Goal: Information Seeking & Learning: Learn about a topic

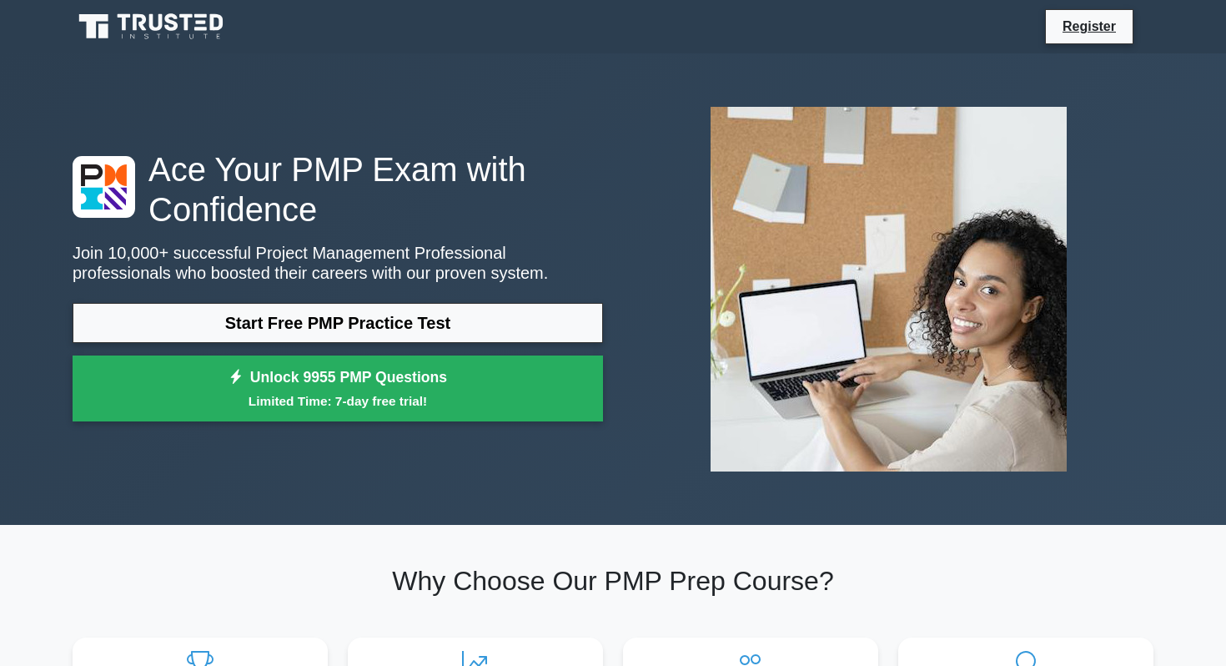
click at [420, 305] on link "Start Free PMP Practice Test" at bounding box center [338, 323] width 530 height 40
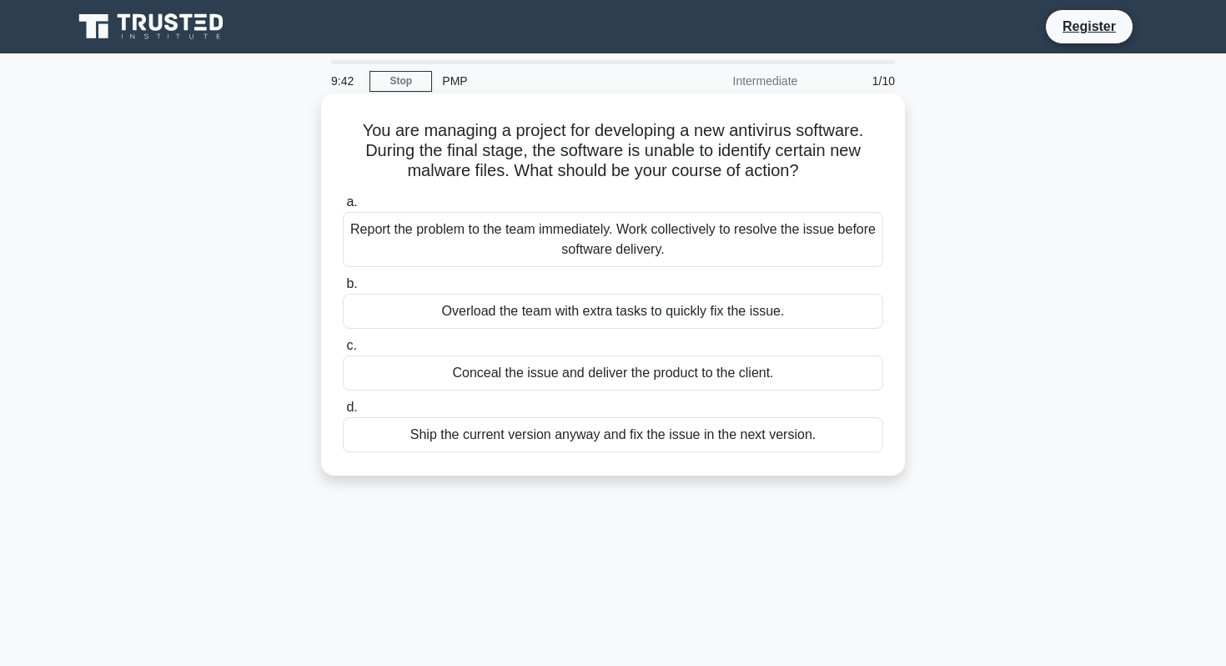
click at [646, 234] on div "Report the problem to the team immediately. Work collectively to resolve the is…" at bounding box center [613, 239] width 540 height 55
click at [343, 208] on input "a. Report the problem to the team immediately. Work collectively to resolve the…" at bounding box center [343, 202] width 0 height 11
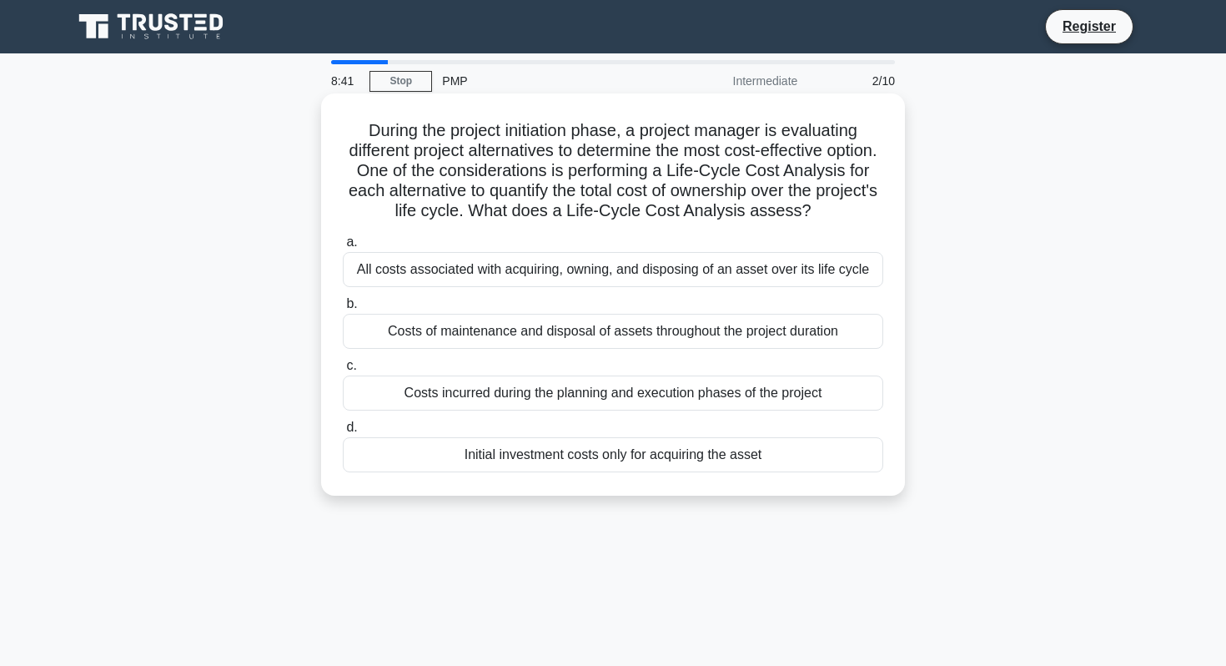
click at [644, 271] on div "All costs associated with acquiring, owning, and disposing of an asset over its…" at bounding box center [613, 269] width 540 height 35
click at [343, 248] on input "a. All costs associated with acquiring, owning, and disposing of an asset over …" at bounding box center [343, 242] width 0 height 11
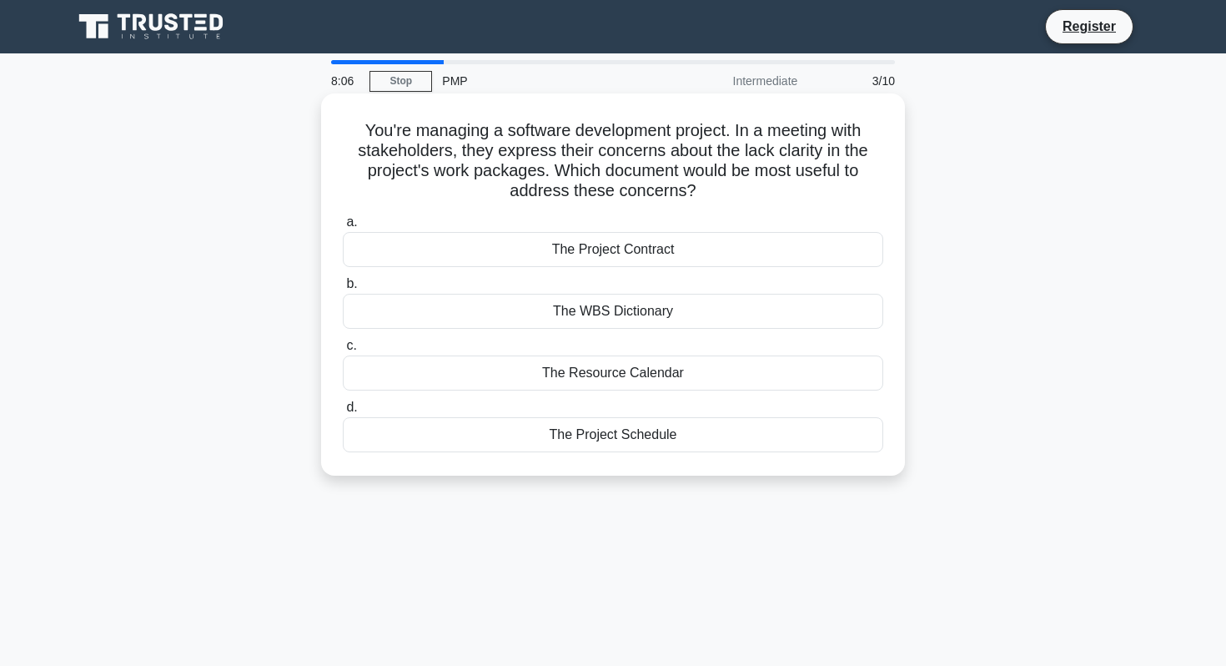
click at [671, 363] on div "The Resource Calendar" at bounding box center [613, 372] width 540 height 35
click at [343, 351] on input "c. The Resource Calendar" at bounding box center [343, 345] width 0 height 11
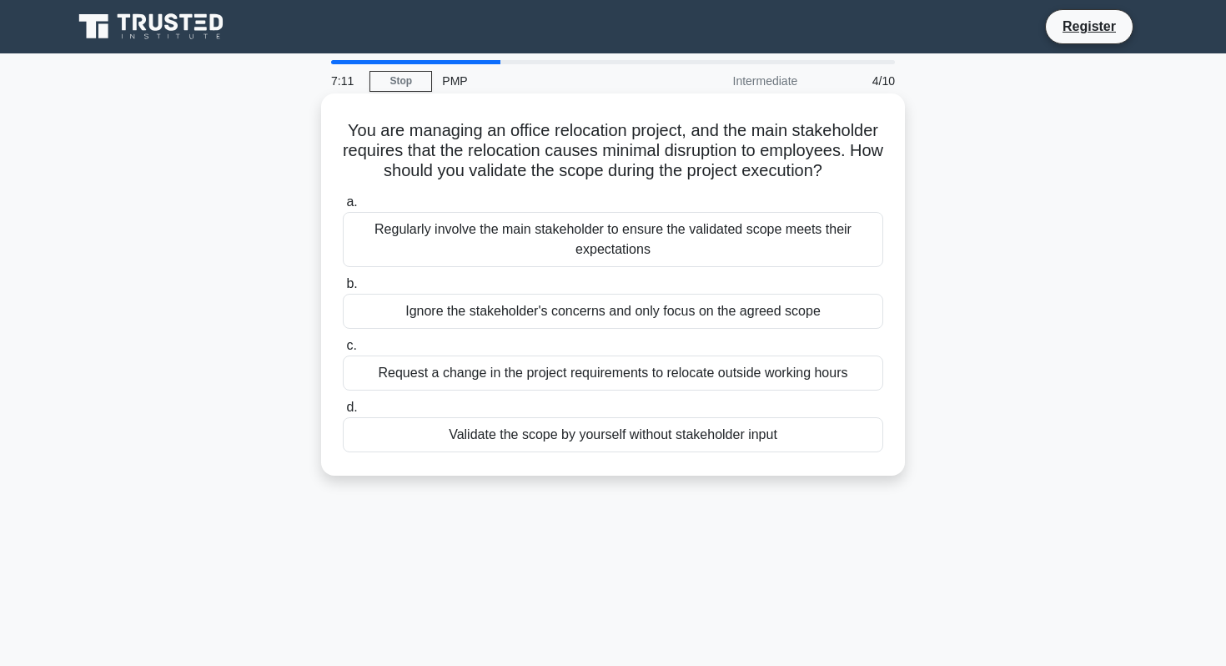
click at [674, 241] on div "Regularly involve the main stakeholder to ensure the validated scope meets thei…" at bounding box center [613, 239] width 540 height 55
click at [343, 208] on input "a. Regularly involve the main stakeholder to ensure the validated scope meets t…" at bounding box center [343, 202] width 0 height 11
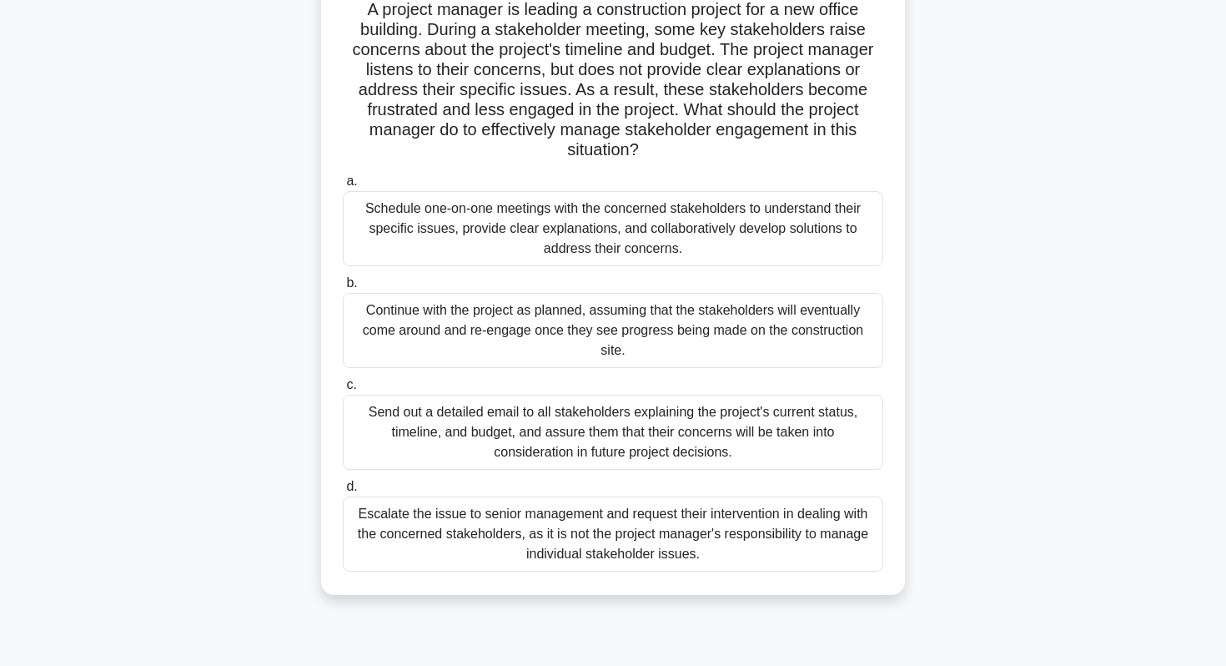
scroll to position [126, 0]
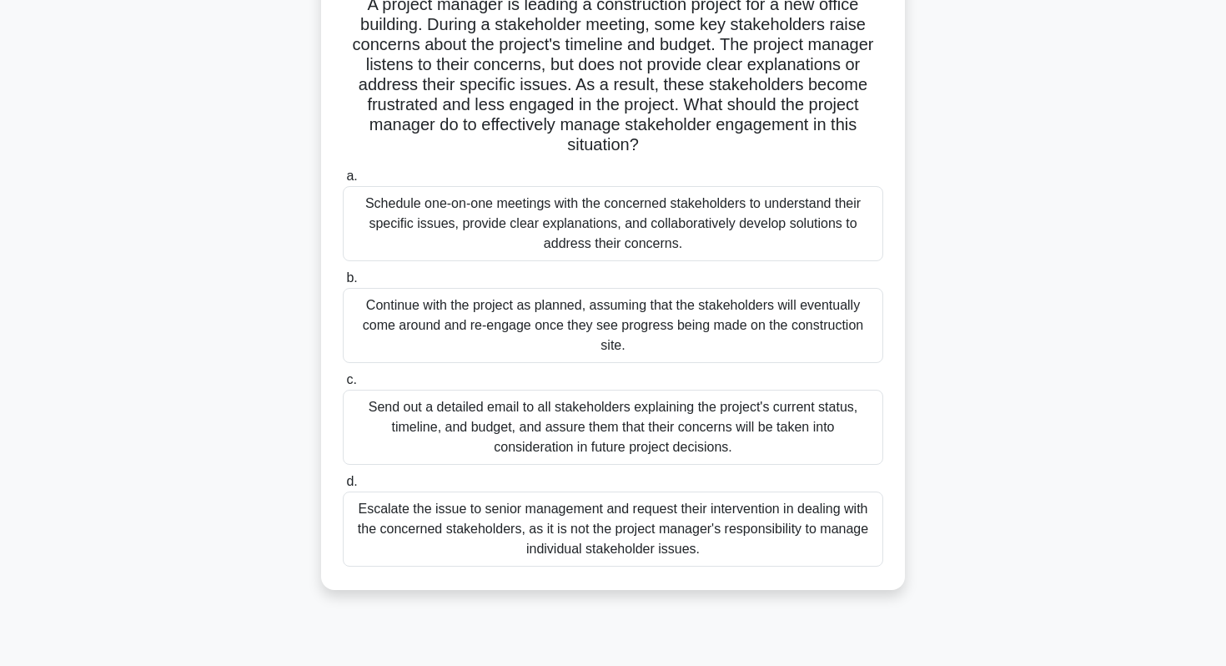
click at [745, 193] on div "Schedule one-on-one meetings with the concerned stakeholders to understand thei…" at bounding box center [613, 223] width 540 height 75
click at [343, 182] on input "a. Schedule one-on-one meetings with the concerned stakeholders to understand t…" at bounding box center [343, 176] width 0 height 11
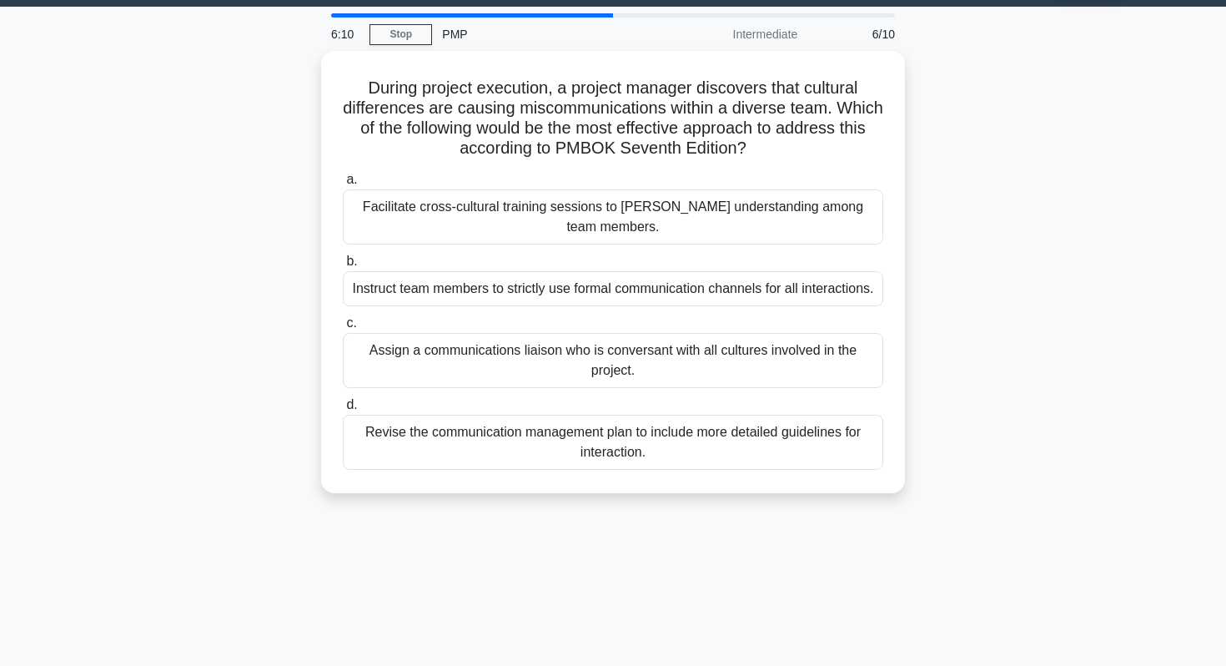
scroll to position [0, 0]
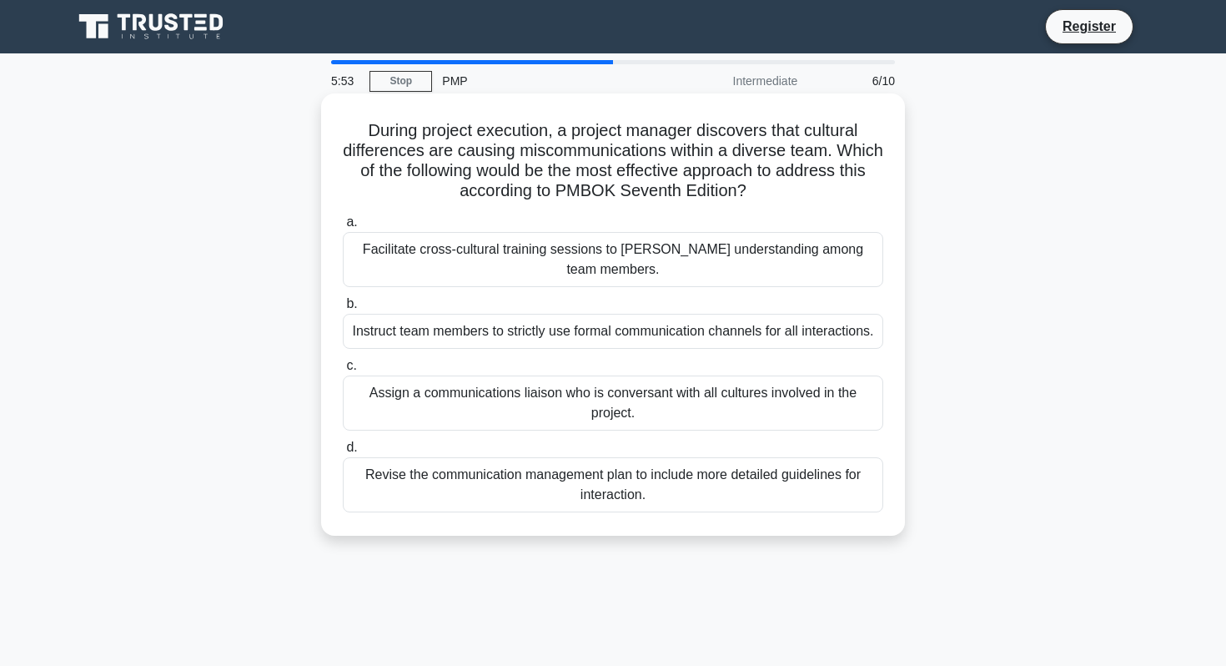
click at [631, 493] on div "Revise the communication management plan to include more detailed guidelines fo…" at bounding box center [613, 484] width 540 height 55
click at [343, 453] on input "d. Revise the communication management plan to include more detailed guidelines…" at bounding box center [343, 447] width 0 height 11
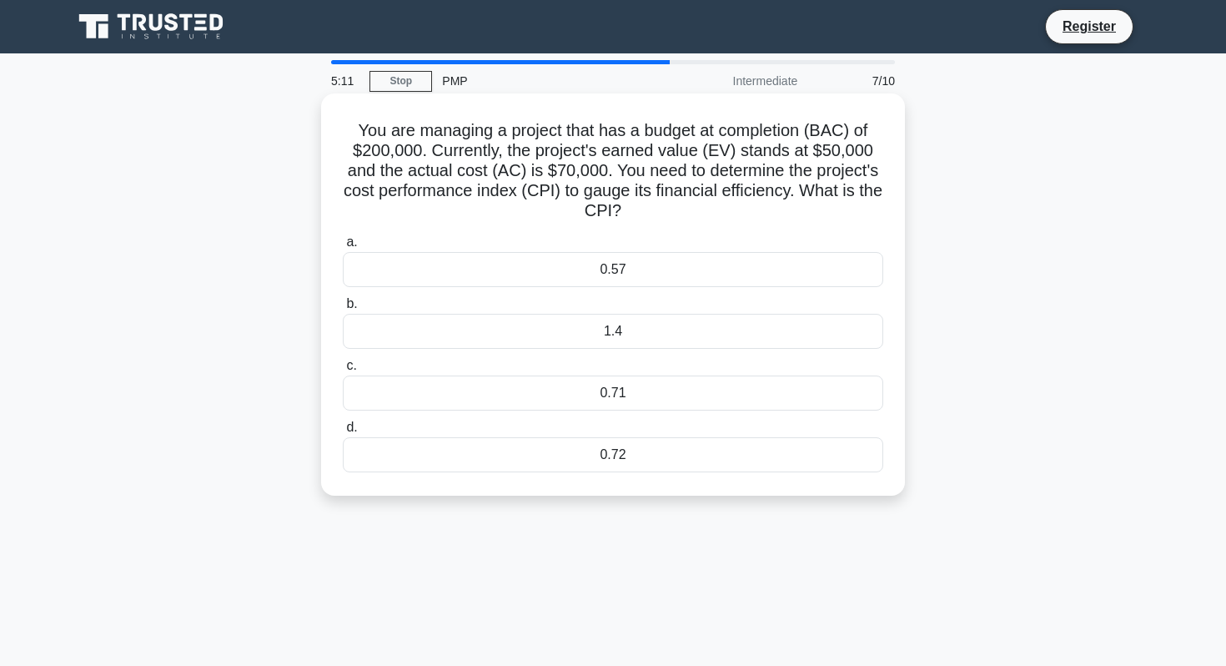
click at [718, 381] on div "0.71" at bounding box center [613, 392] width 540 height 35
click at [343, 371] on input "c. 0.71" at bounding box center [343, 365] width 0 height 11
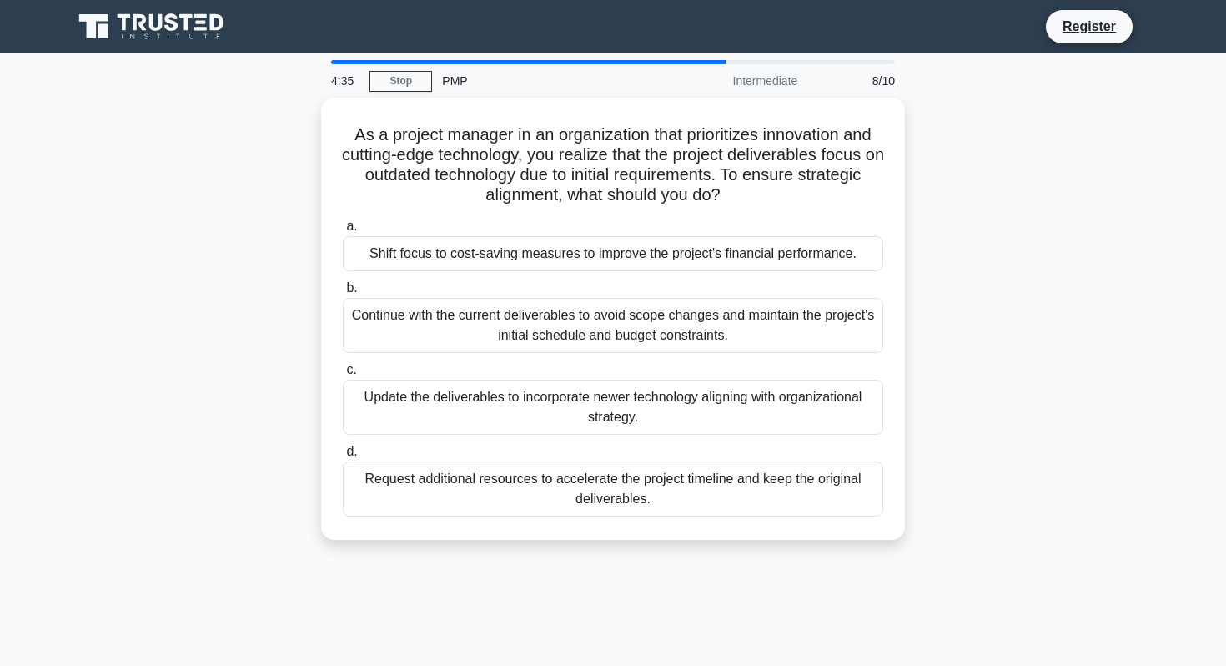
click at [1001, 244] on div "As a project manager in an organization that prioritizes innovation and cutting…" at bounding box center [613, 329] width 1101 height 462
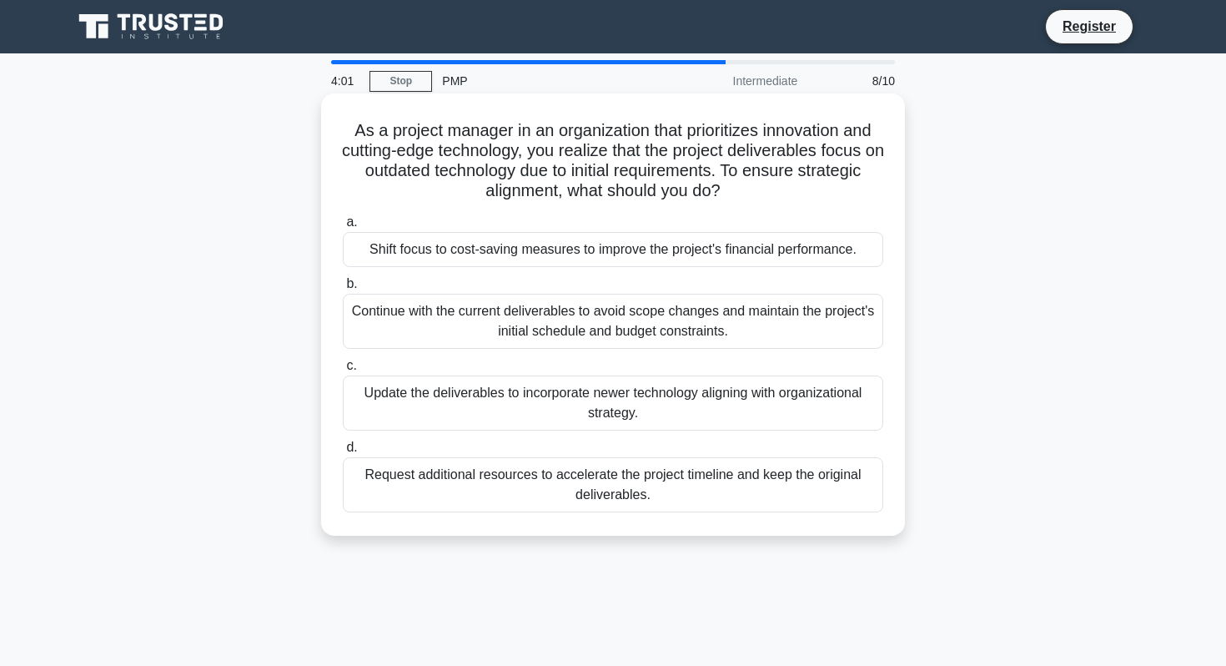
click at [722, 493] on div "Request additional resources to accelerate the project timeline and keep the or…" at bounding box center [613, 484] width 540 height 55
click at [343, 453] on input "d. Request additional resources to accelerate the project timeline and keep the…" at bounding box center [343, 447] width 0 height 11
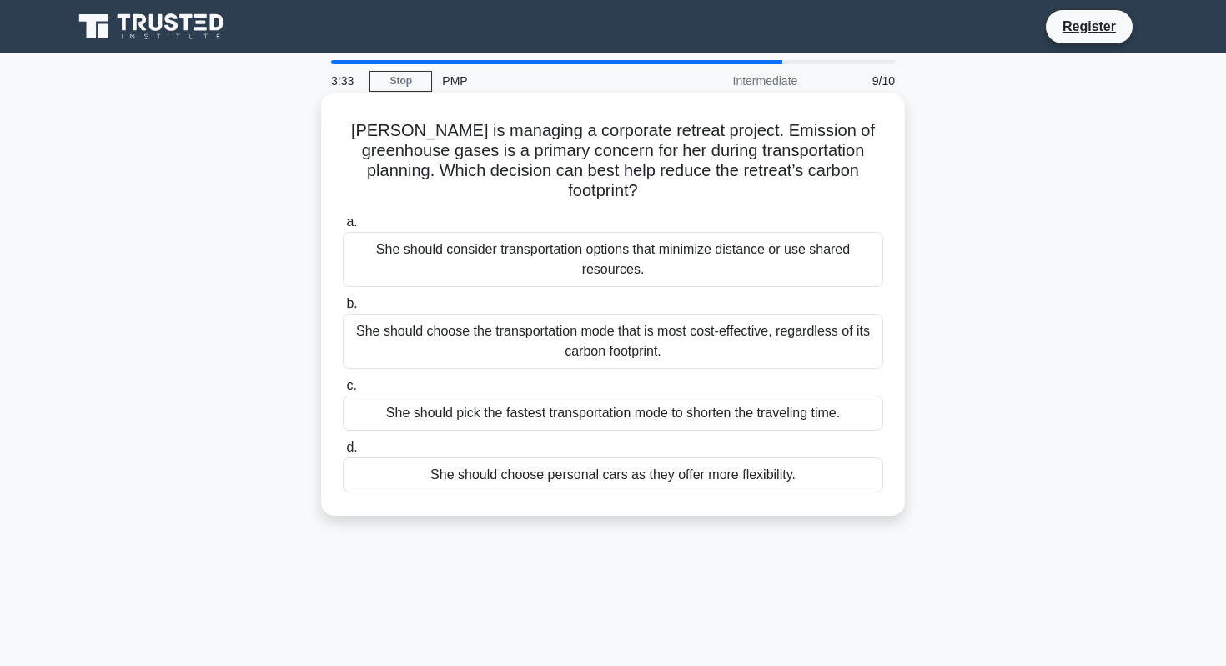
click at [826, 239] on div "She should consider transportation options that minimize distance or use shared…" at bounding box center [613, 259] width 540 height 55
click at [343, 228] on input "a. She should consider transportation options that minimize distance or use sha…" at bounding box center [343, 222] width 0 height 11
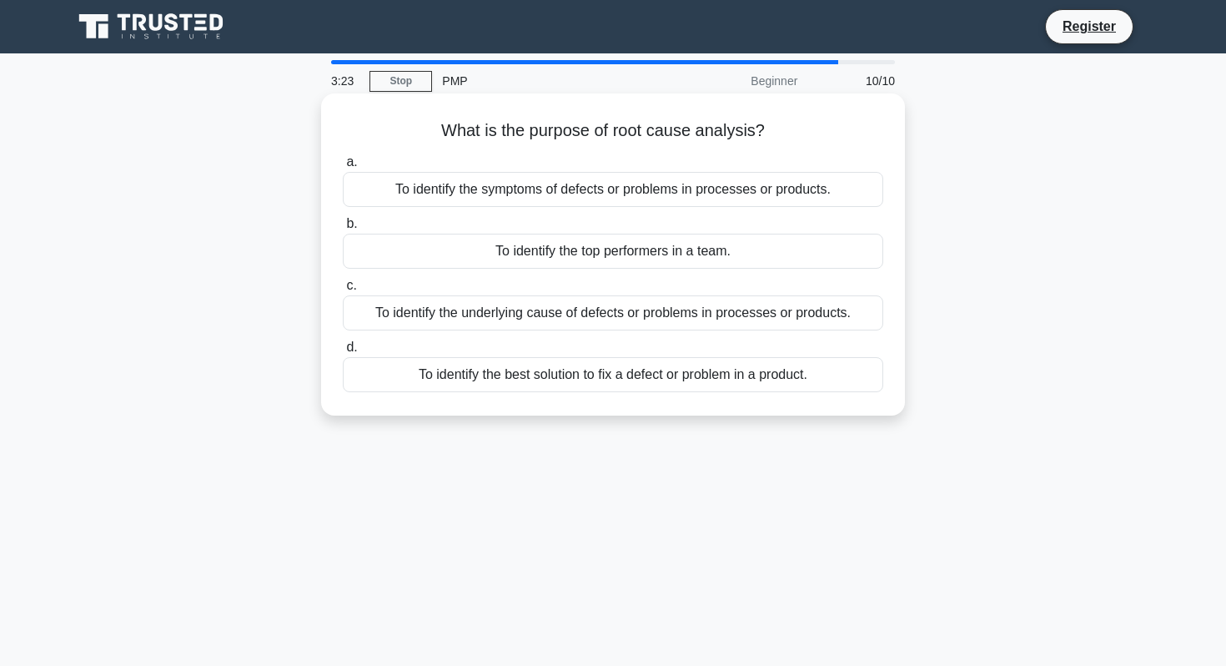
click at [816, 321] on div "To identify the underlying cause of defects or problems in processes or product…" at bounding box center [613, 312] width 540 height 35
click at [343, 291] on input "c. To identify the underlying cause of defects or problems in processes or prod…" at bounding box center [343, 285] width 0 height 11
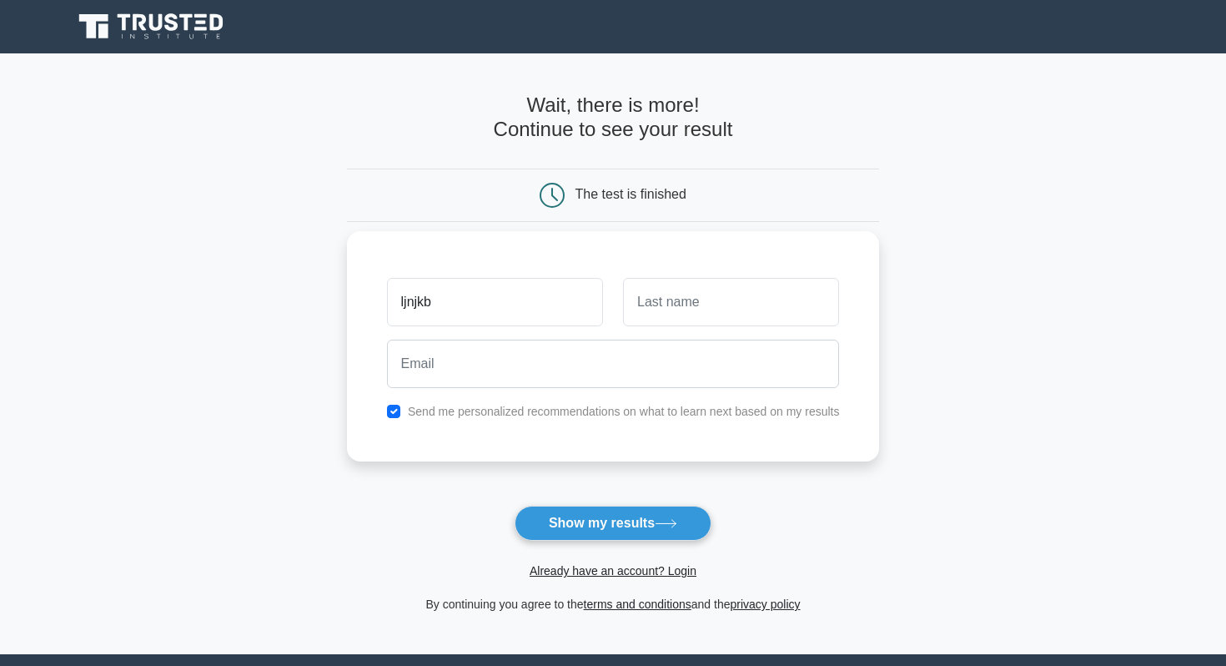
type input "ljnjkb"
click at [784, 304] on input "text" at bounding box center [731, 302] width 216 height 48
type input "kjnjkbn"
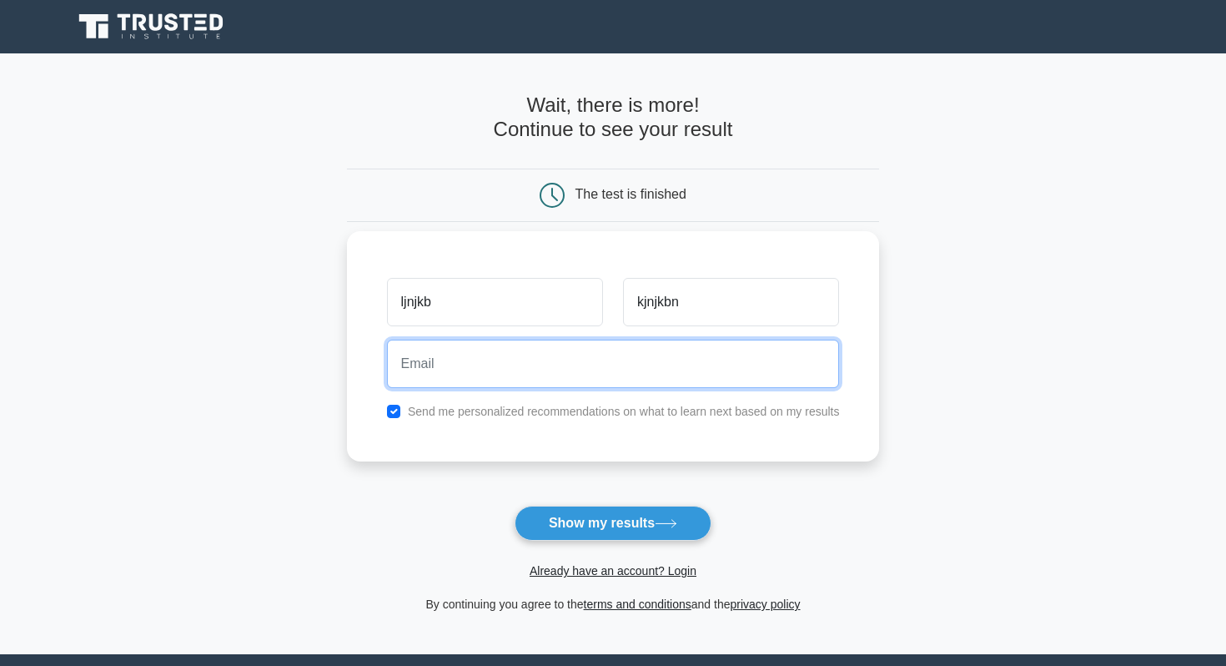
click at [646, 367] on input "email" at bounding box center [613, 363] width 453 height 48
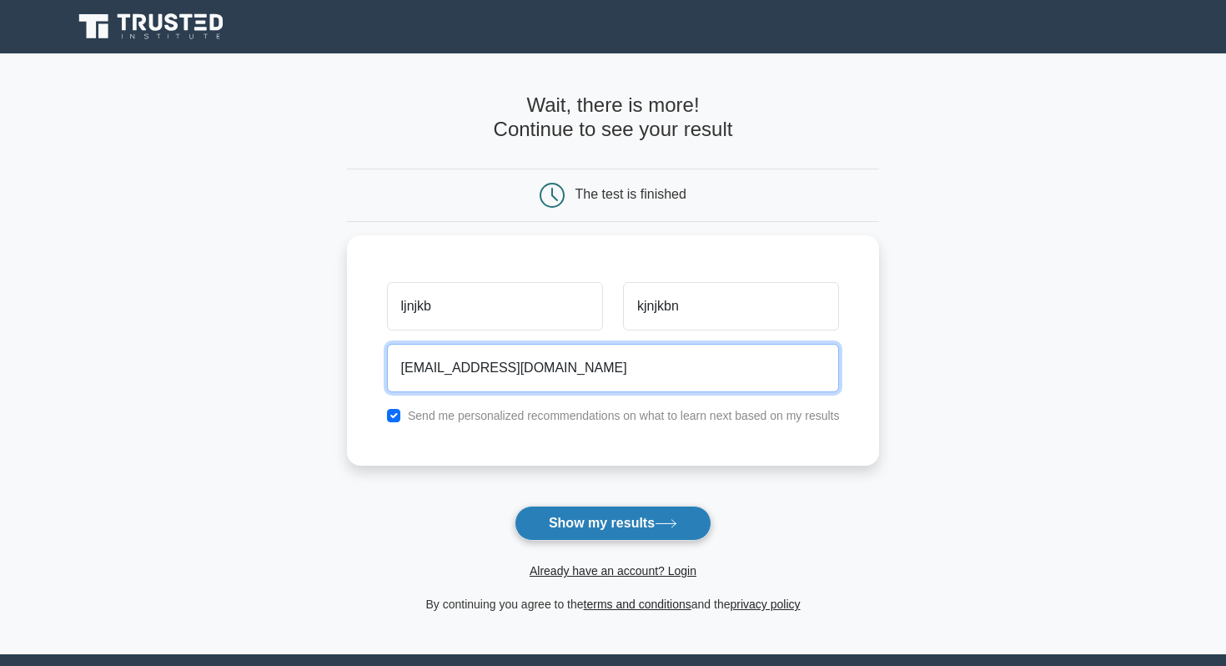
type input "email@gmail.com"
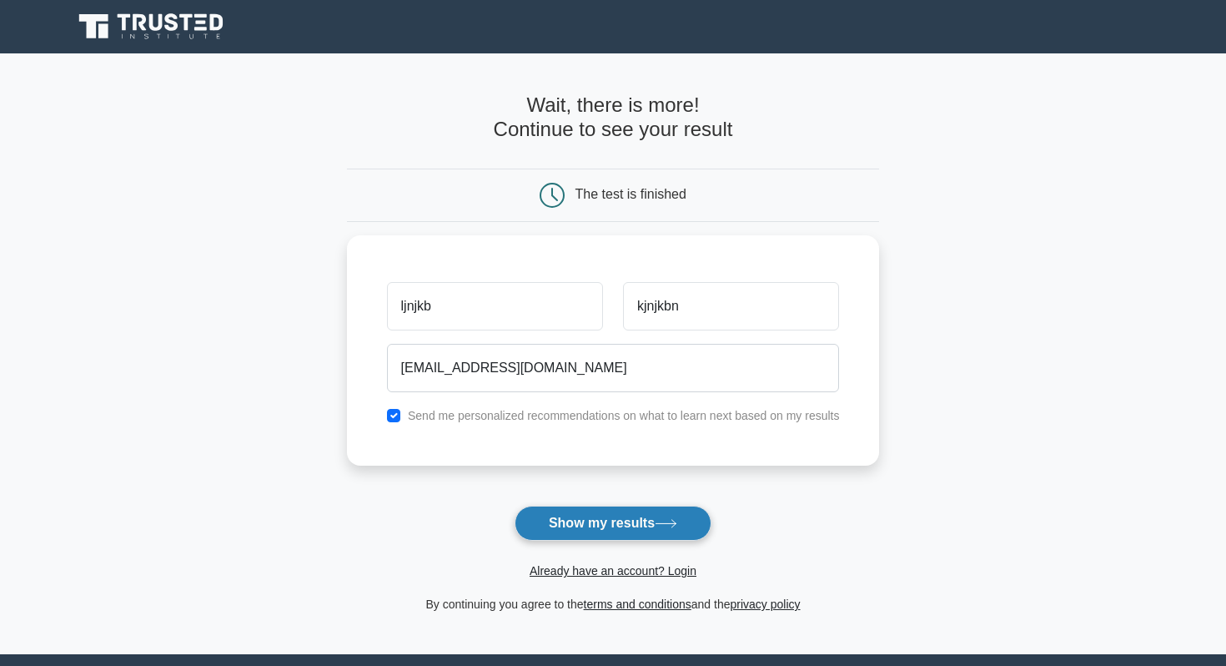
click at [599, 529] on button "Show my results" at bounding box center [613, 522] width 197 height 35
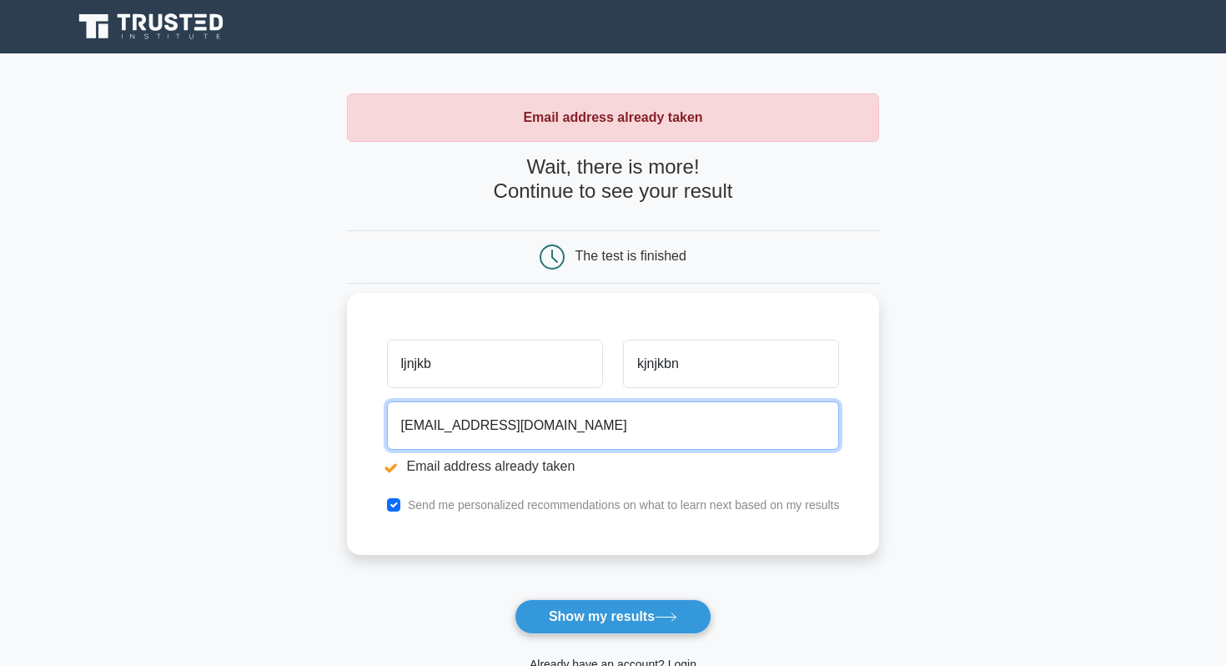
click at [431, 427] on input "[EMAIL_ADDRESS][DOMAIN_NAME]" at bounding box center [613, 425] width 453 height 48
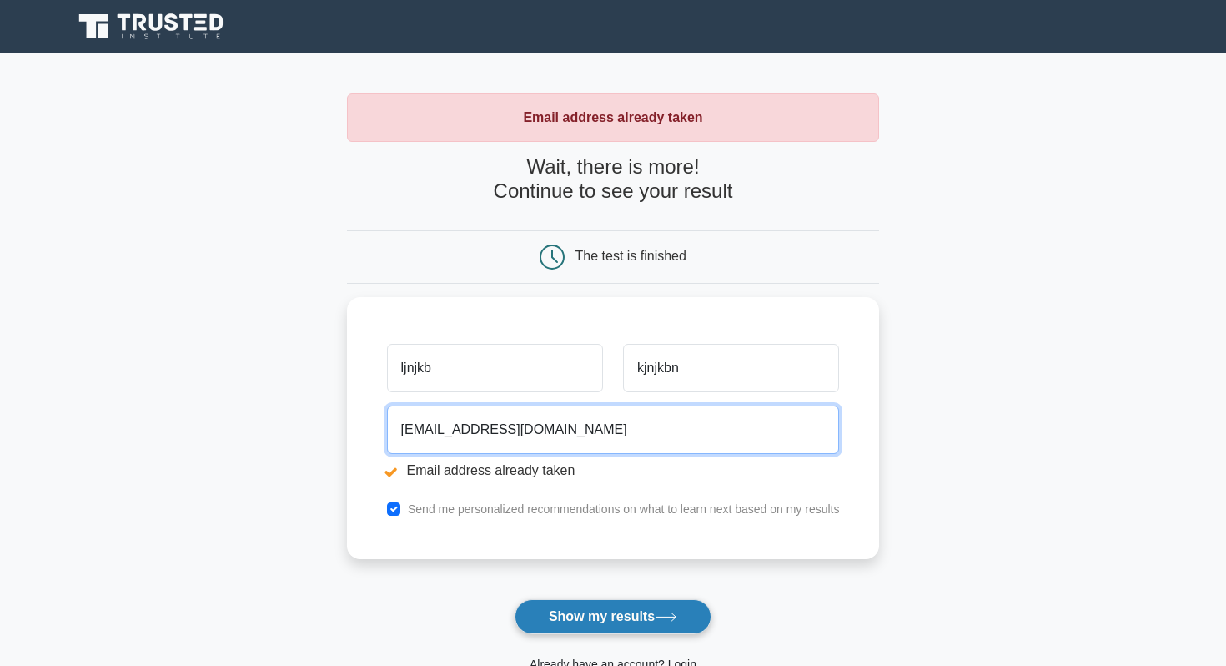
type input "[EMAIL_ADDRESS][DOMAIN_NAME]"
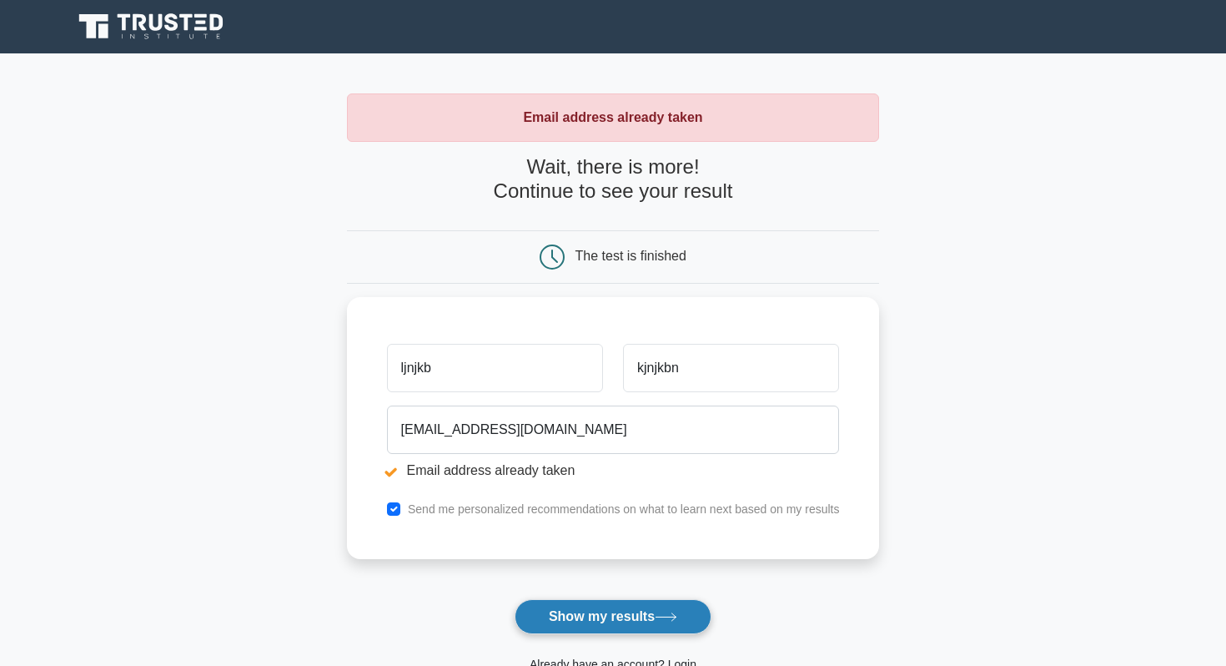
click at [579, 610] on button "Show my results" at bounding box center [613, 616] width 197 height 35
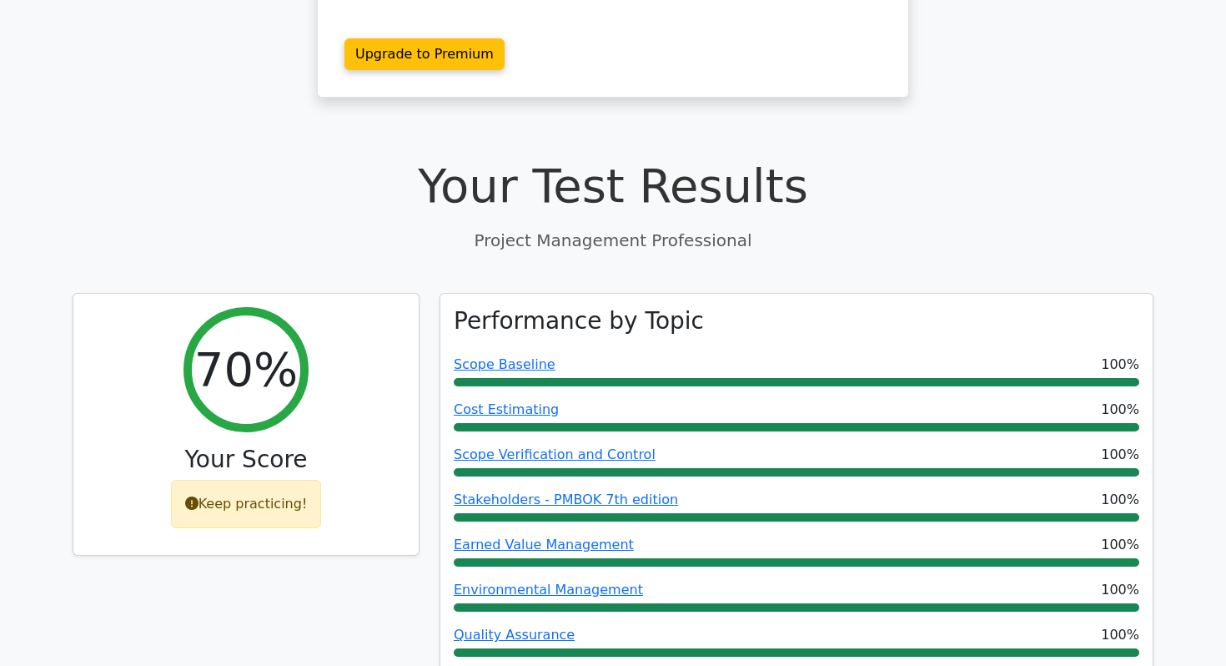
scroll to position [427, 0]
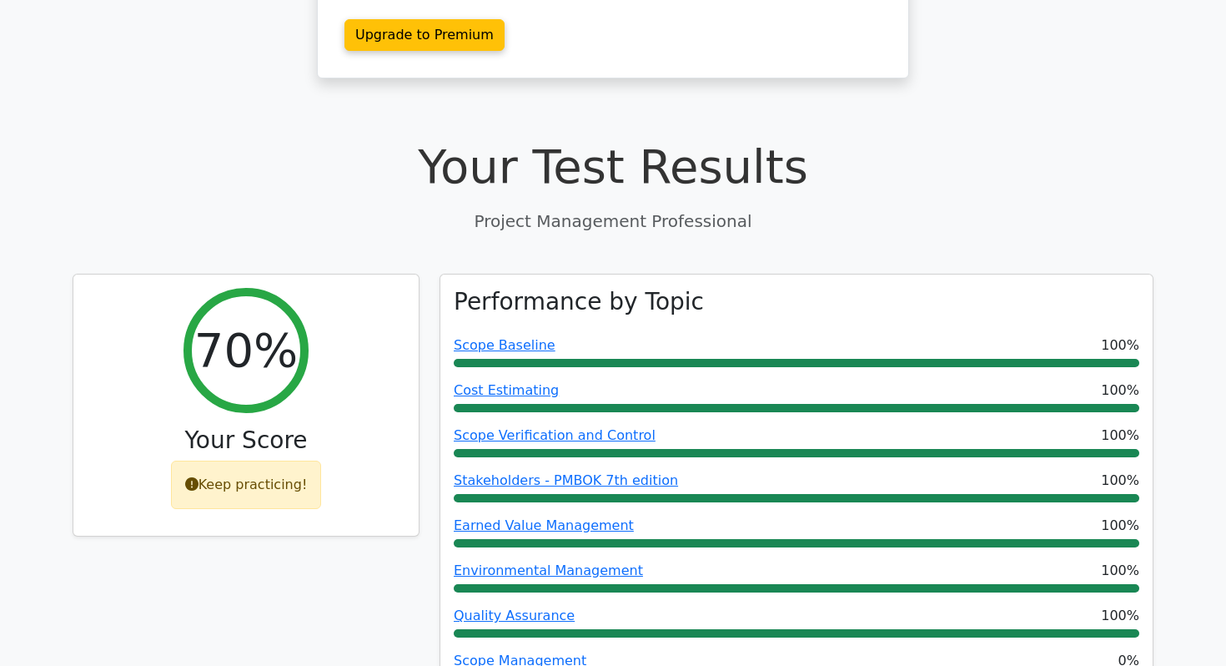
click at [427, 380] on div "70% Your Score Keep practicing!" at bounding box center [246, 525] width 367 height 502
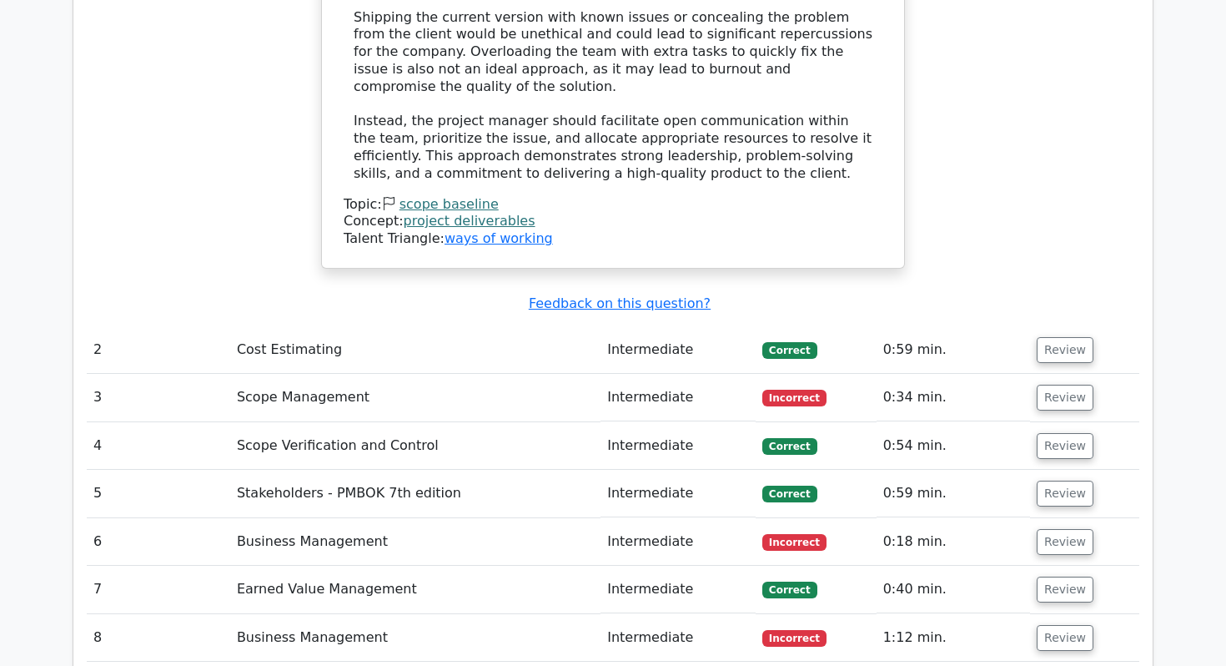
scroll to position [2167, 0]
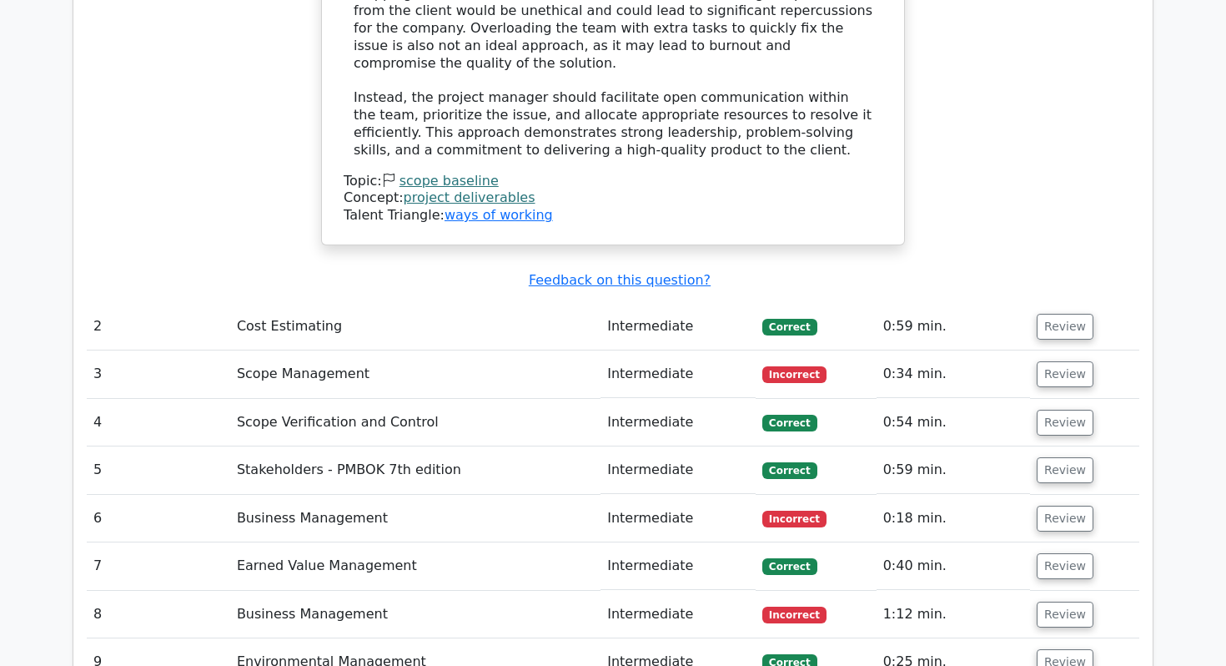
click at [595, 350] on td "Scope Management" at bounding box center [415, 374] width 370 height 48
click at [1068, 361] on button "Review" at bounding box center [1065, 374] width 57 height 26
click at [1073, 361] on button "Review" at bounding box center [1065, 374] width 57 height 26
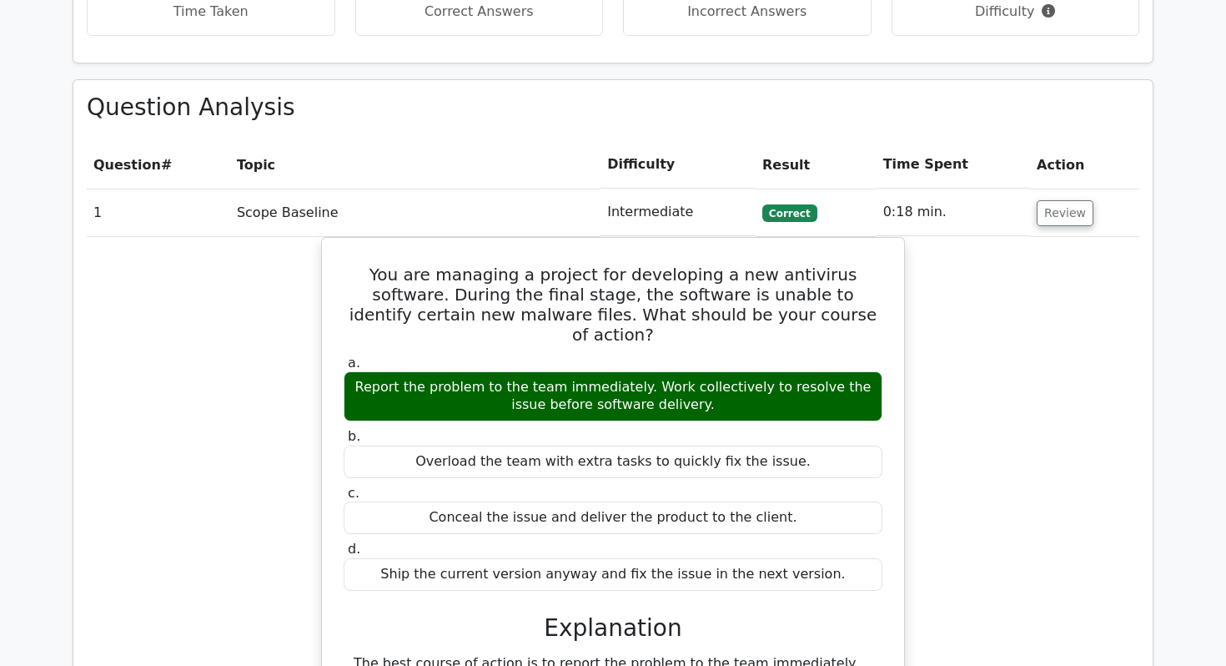
scroll to position [1336, 0]
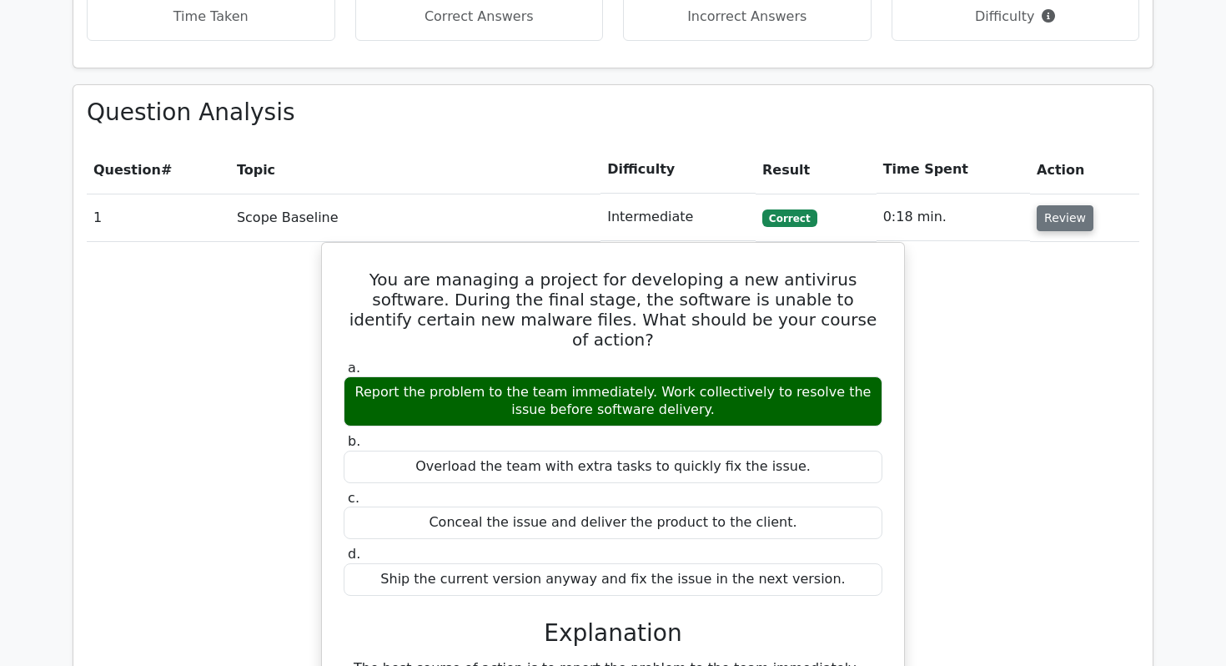
click at [1039, 205] on button "Review" at bounding box center [1065, 218] width 57 height 26
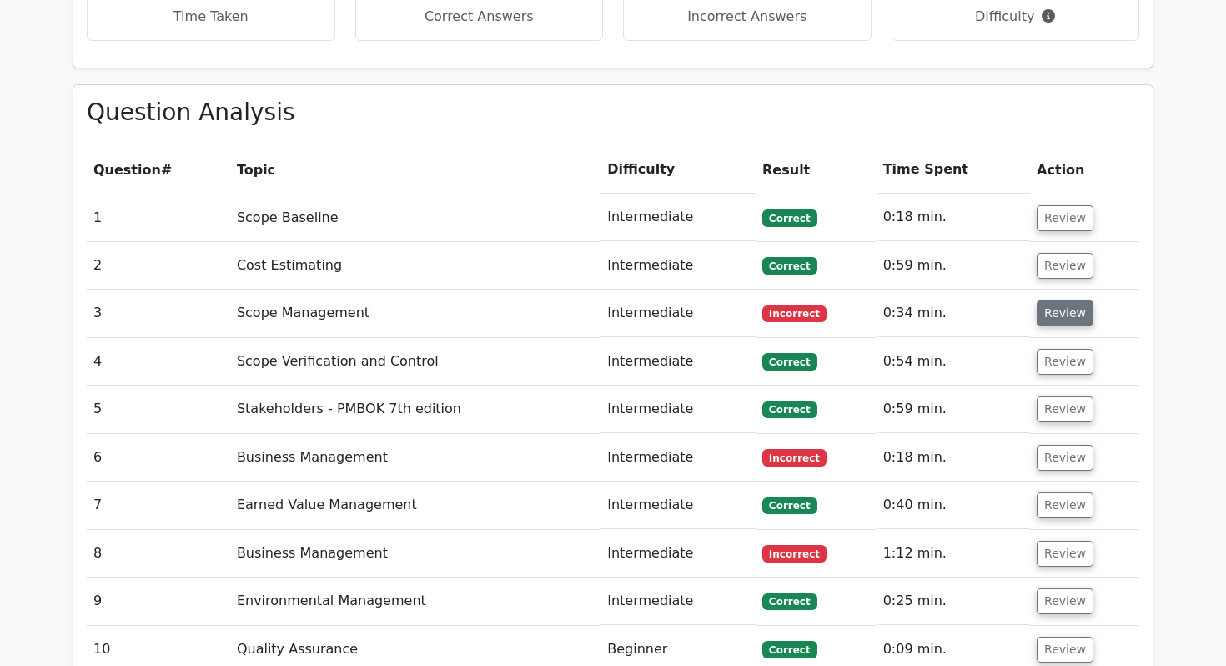
click at [1039, 300] on button "Review" at bounding box center [1065, 313] width 57 height 26
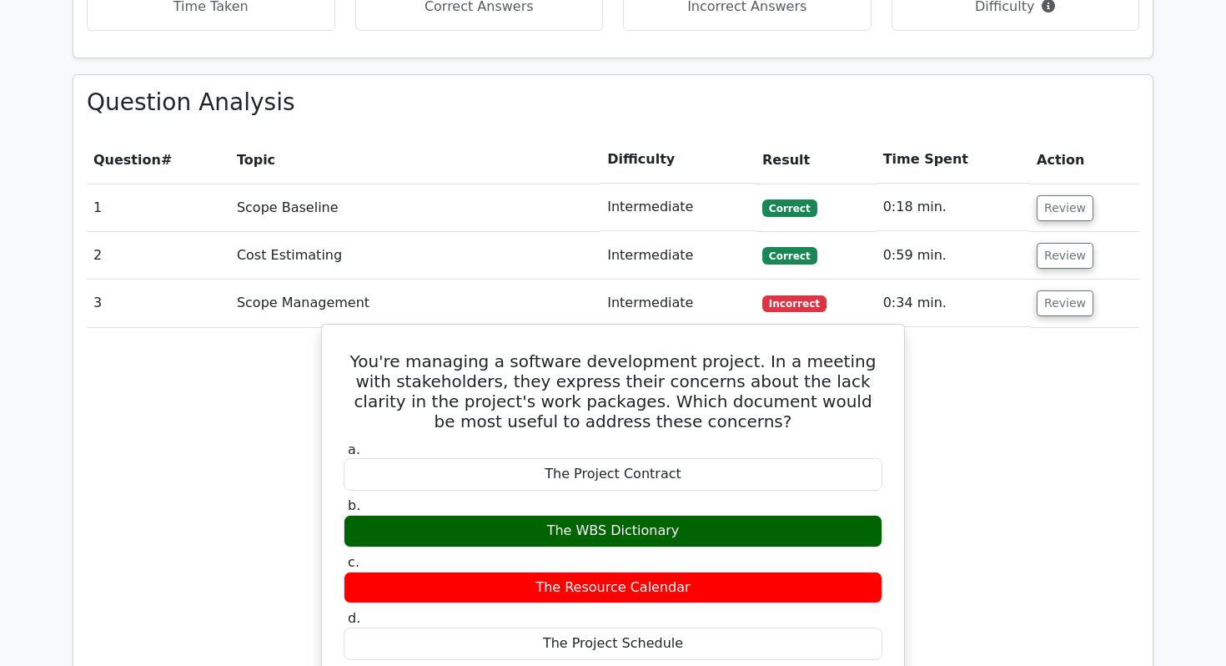
scroll to position [1329, 0]
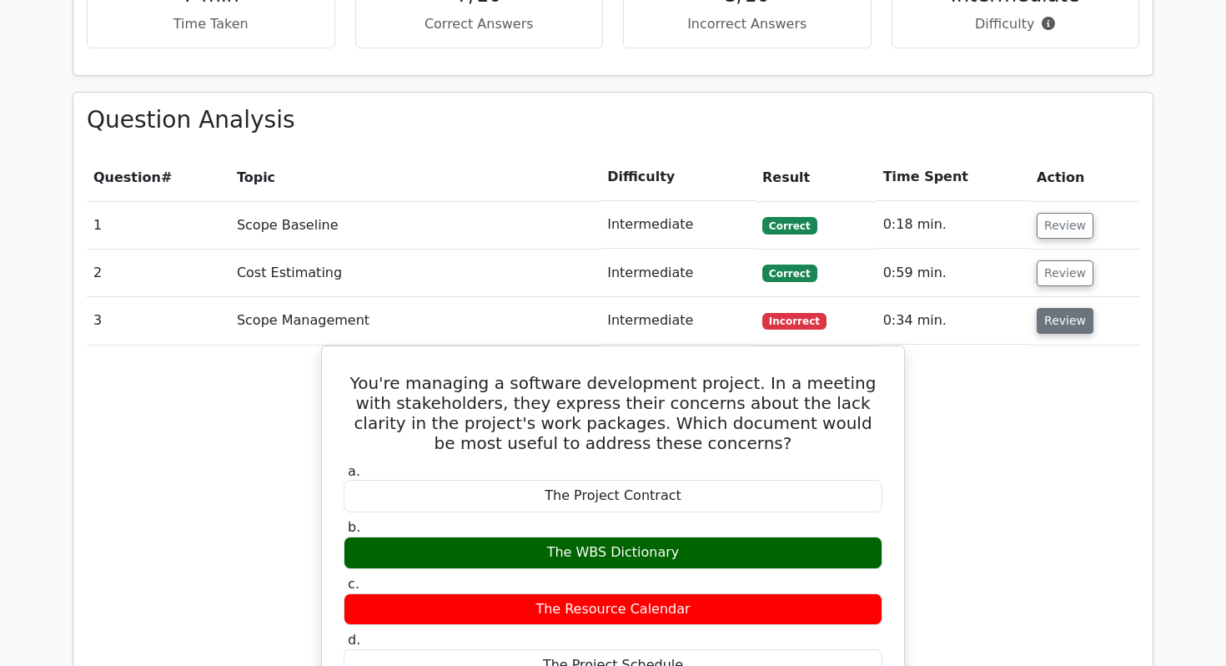
click at [1058, 308] on button "Review" at bounding box center [1065, 321] width 57 height 26
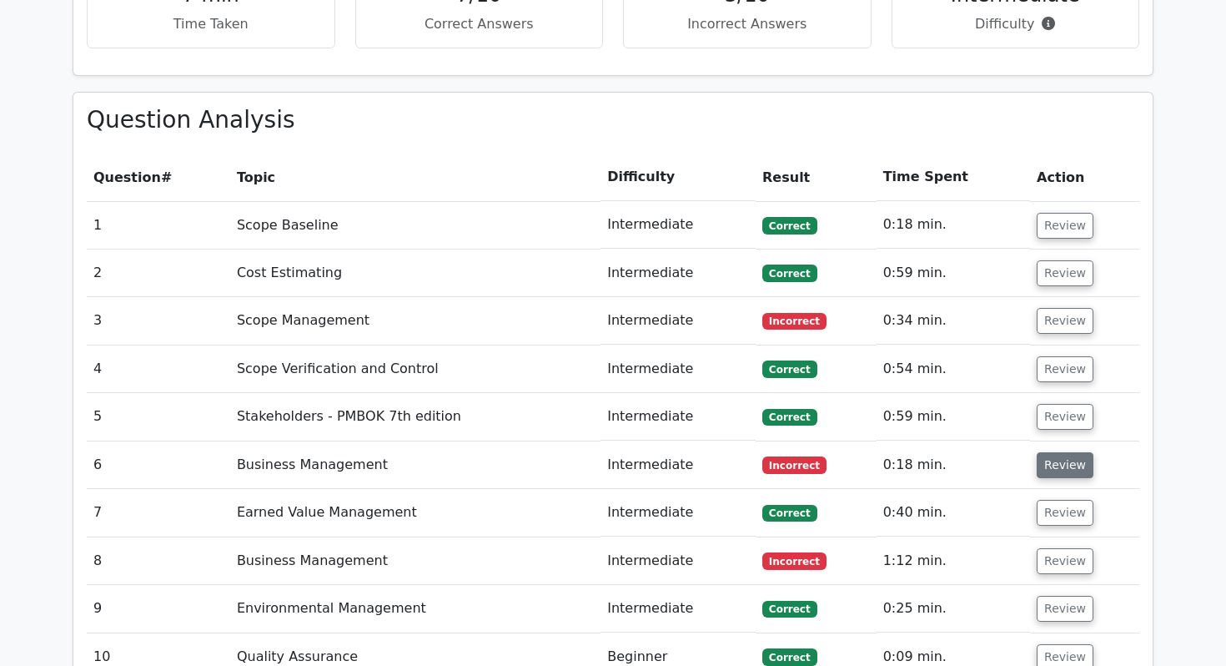
click at [1066, 452] on button "Review" at bounding box center [1065, 465] width 57 height 26
click at [1074, 452] on button "Review" at bounding box center [1065, 465] width 57 height 26
click at [796, 441] on td "Incorrect" at bounding box center [816, 465] width 121 height 48
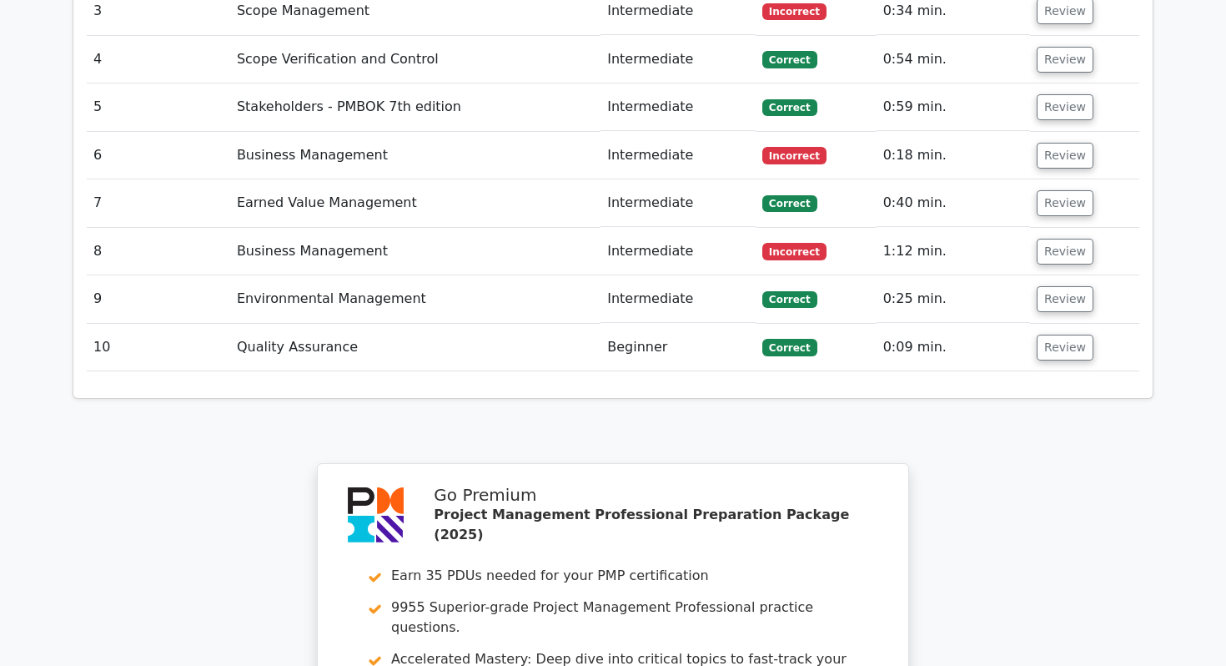
scroll to position [1651, 0]
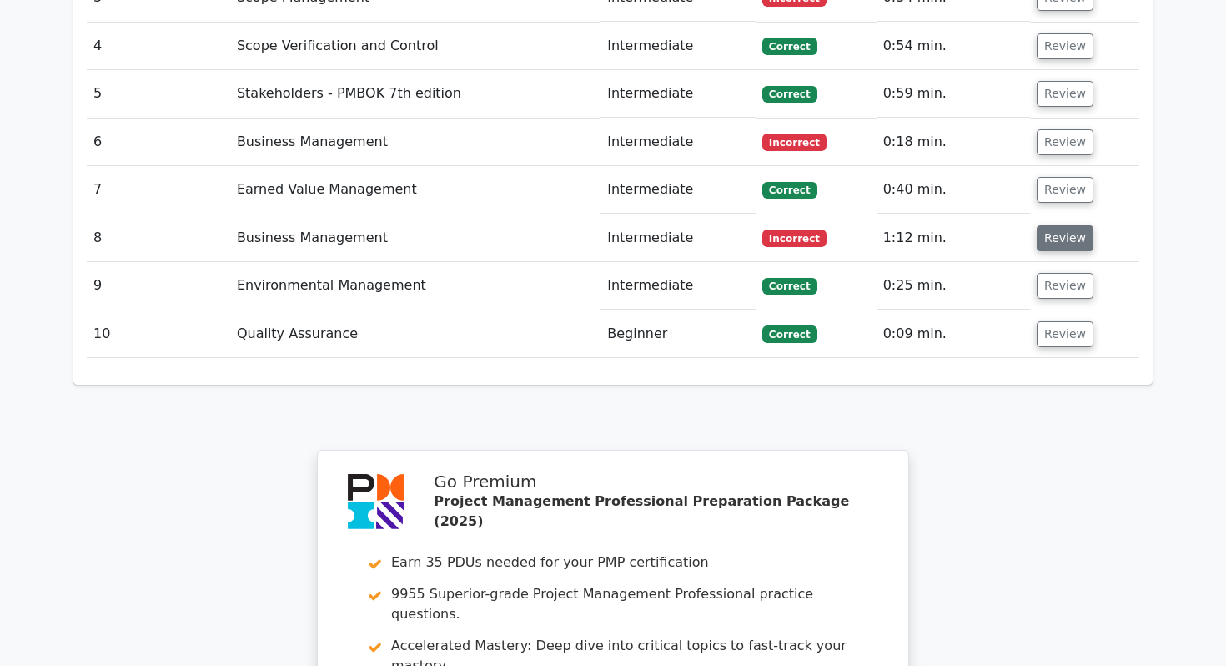
click at [1077, 225] on button "Review" at bounding box center [1065, 238] width 57 height 26
click at [1076, 225] on button "Review" at bounding box center [1065, 238] width 57 height 26
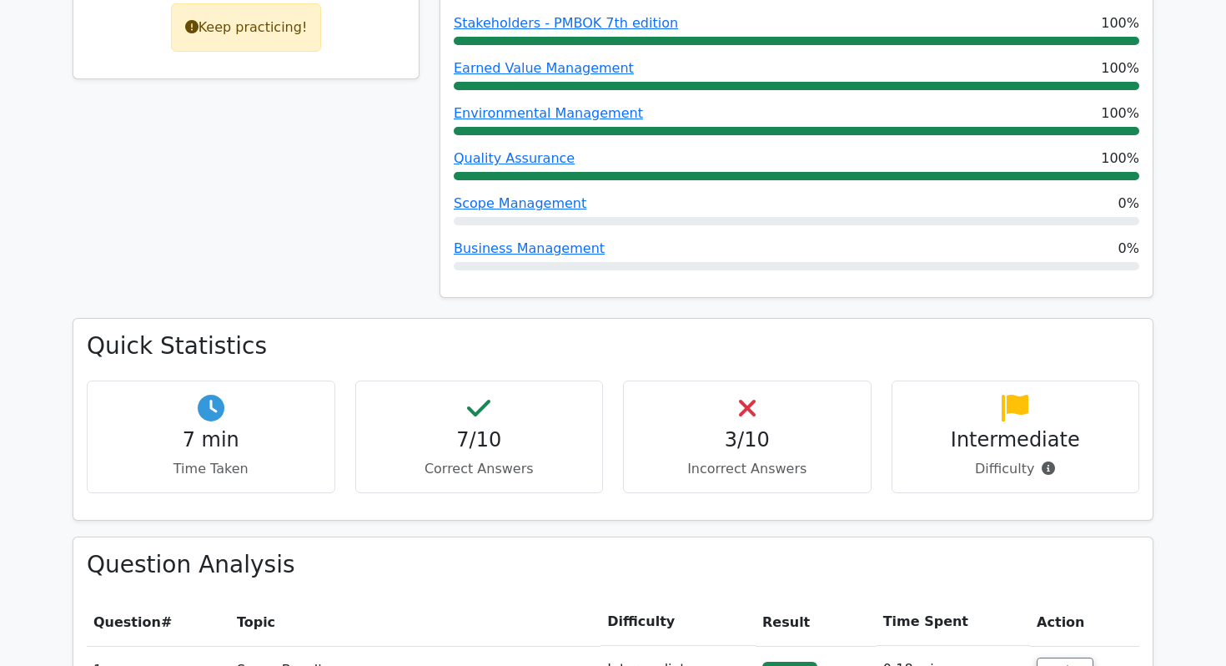
scroll to position [871, 0]
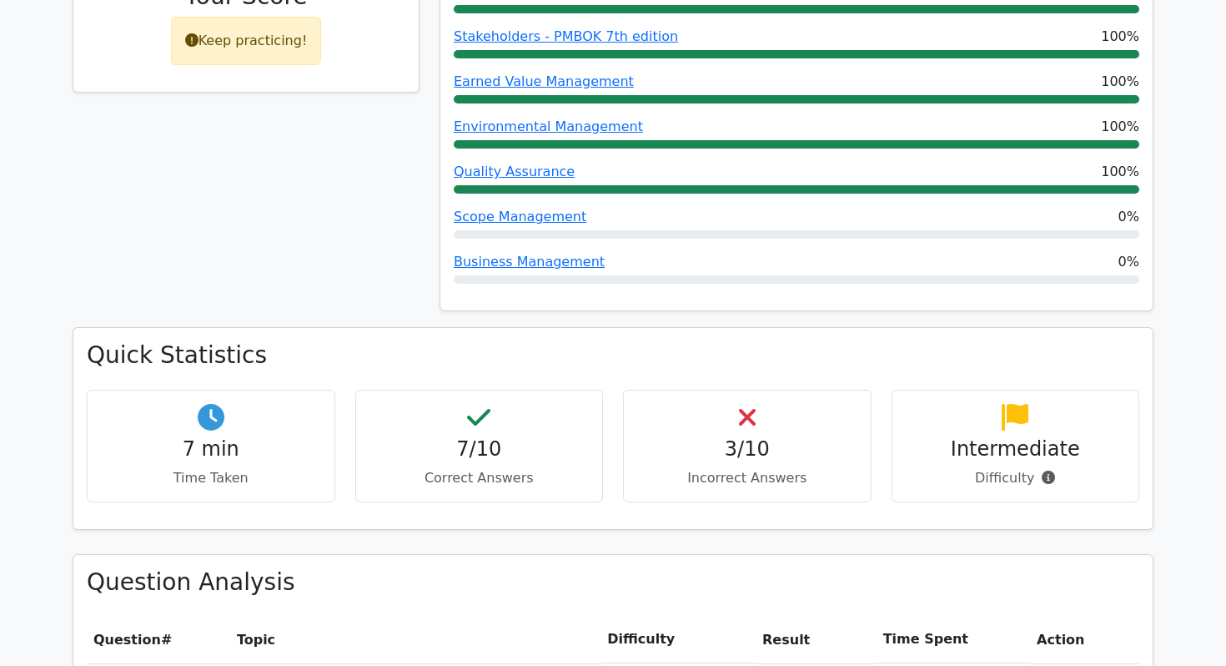
click at [741, 437] on h4 "3/10" at bounding box center [747, 449] width 220 height 24
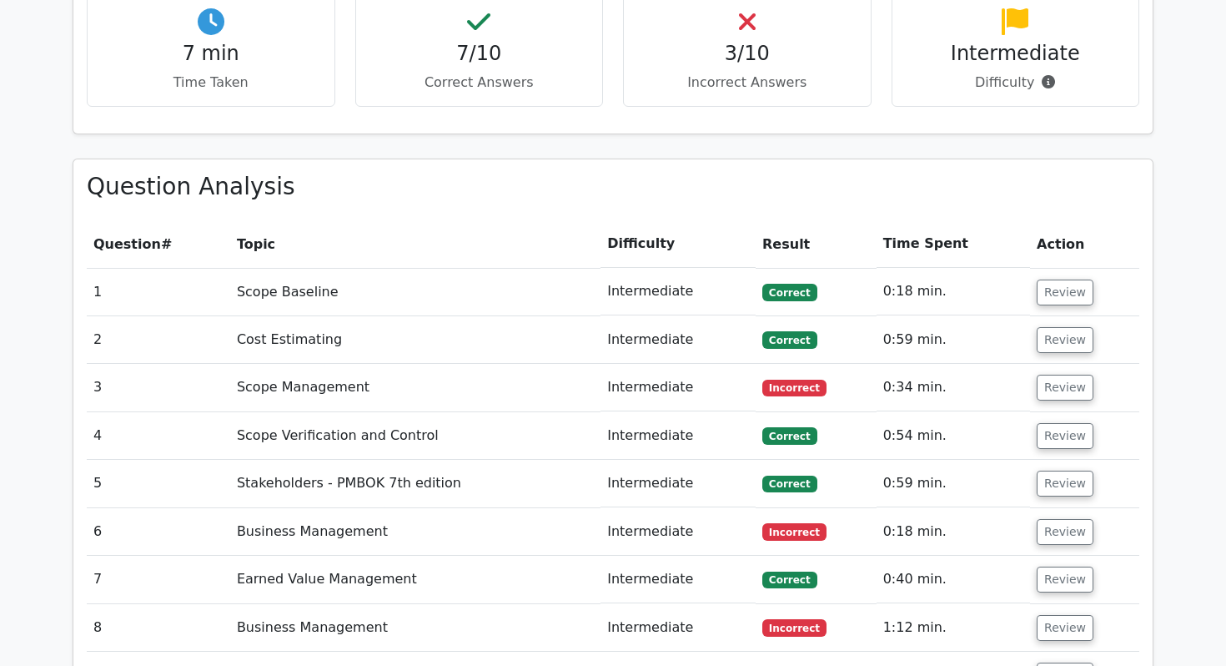
scroll to position [1277, 0]
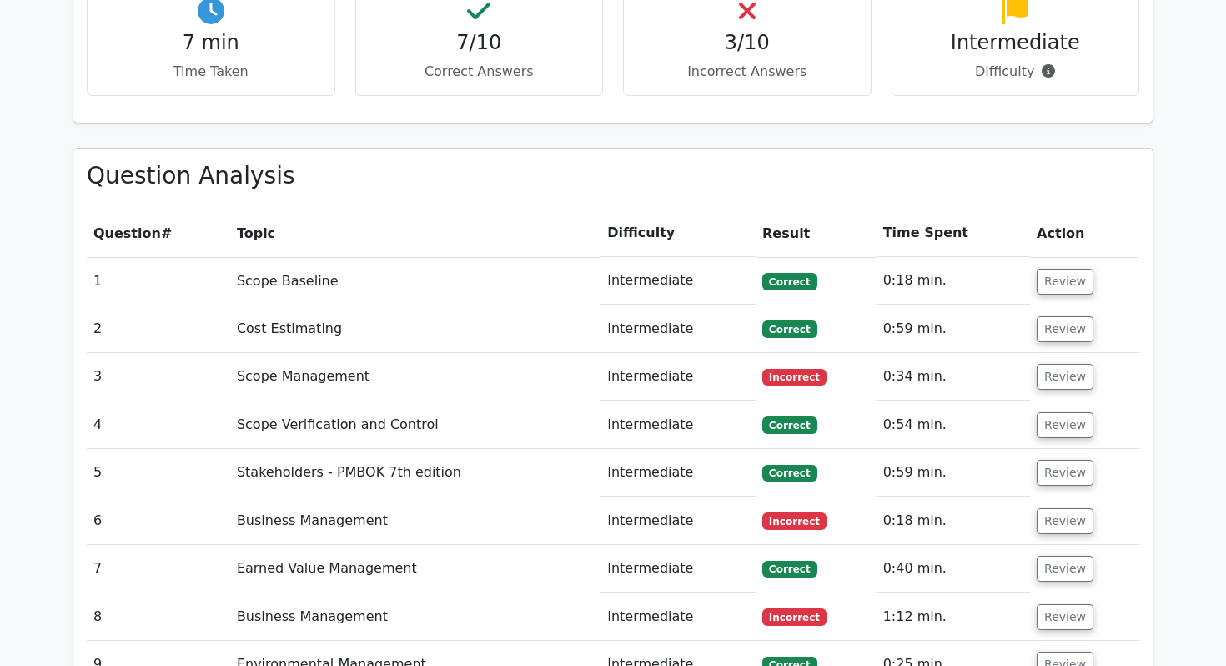
click at [1043, 269] on button "Review" at bounding box center [1065, 282] width 57 height 26
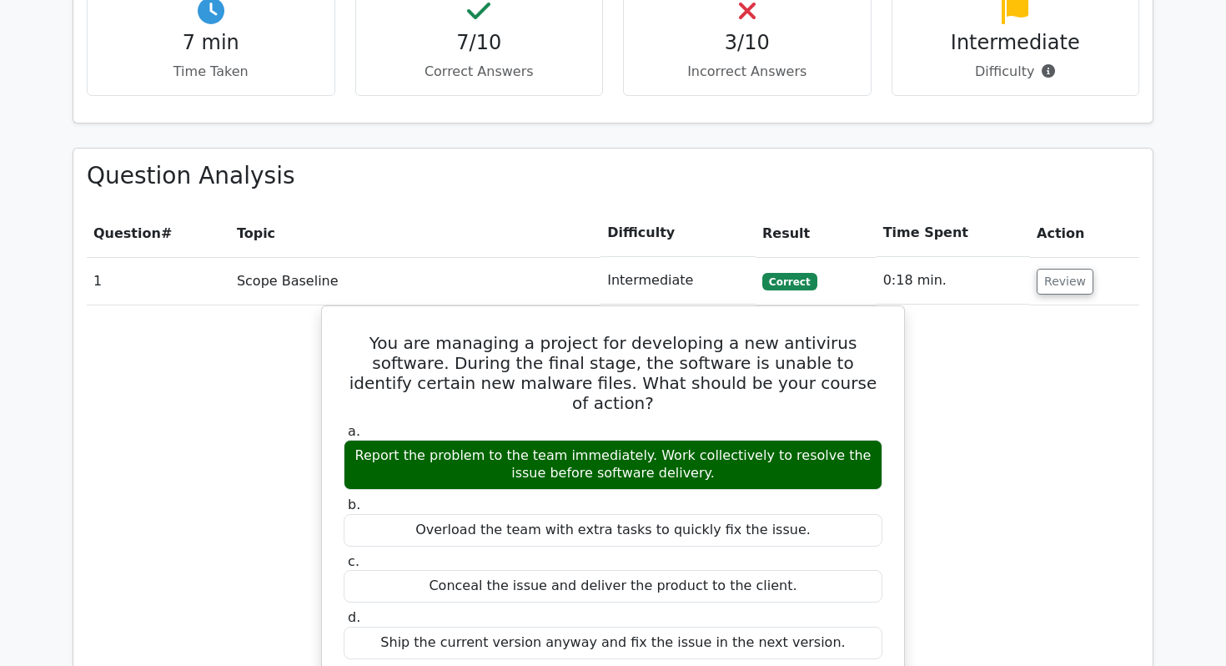
click at [1043, 269] on button "Review" at bounding box center [1065, 282] width 57 height 26
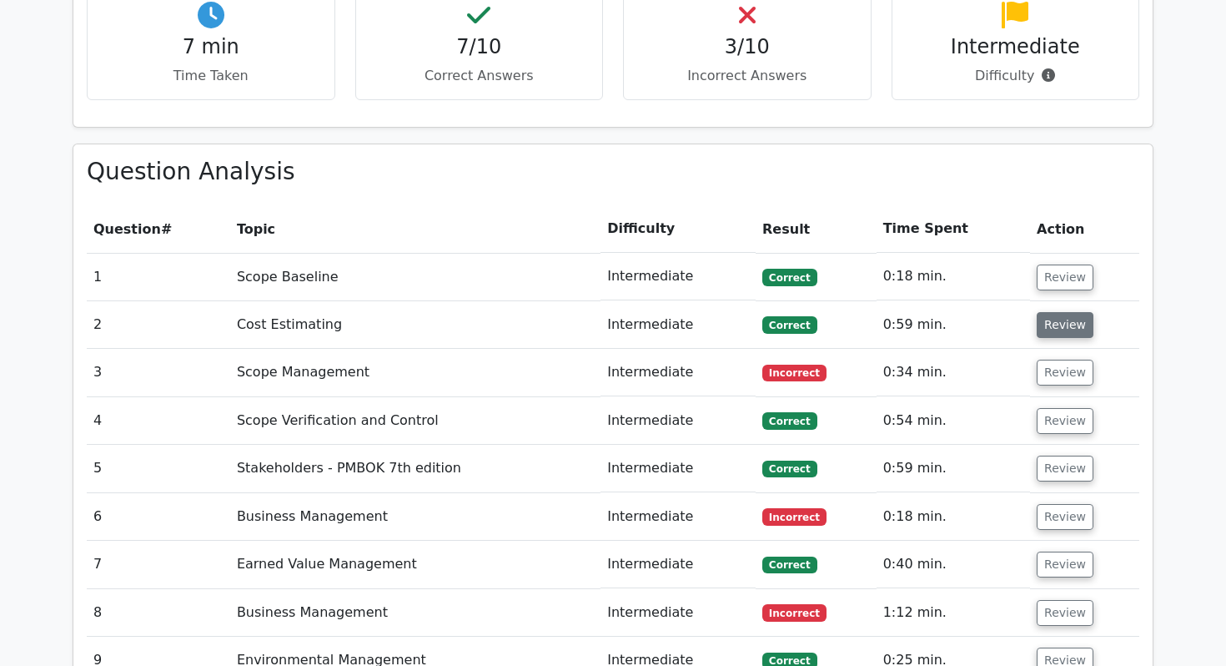
click at [1055, 312] on button "Review" at bounding box center [1065, 325] width 57 height 26
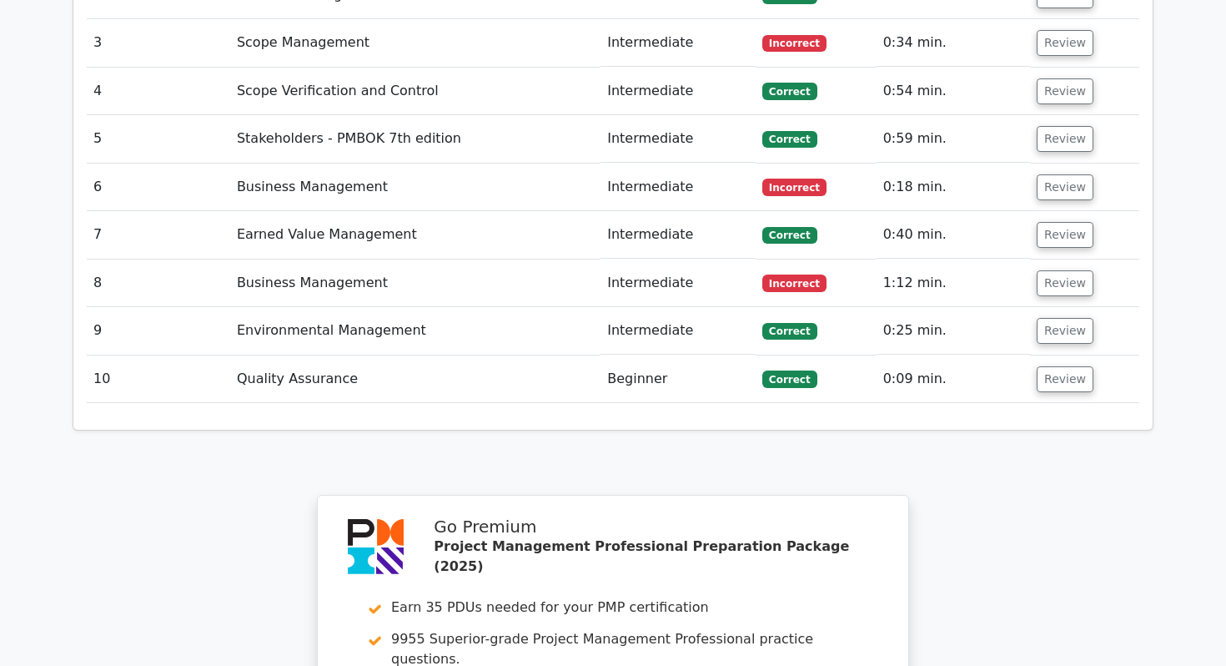
scroll to position [1588, 0]
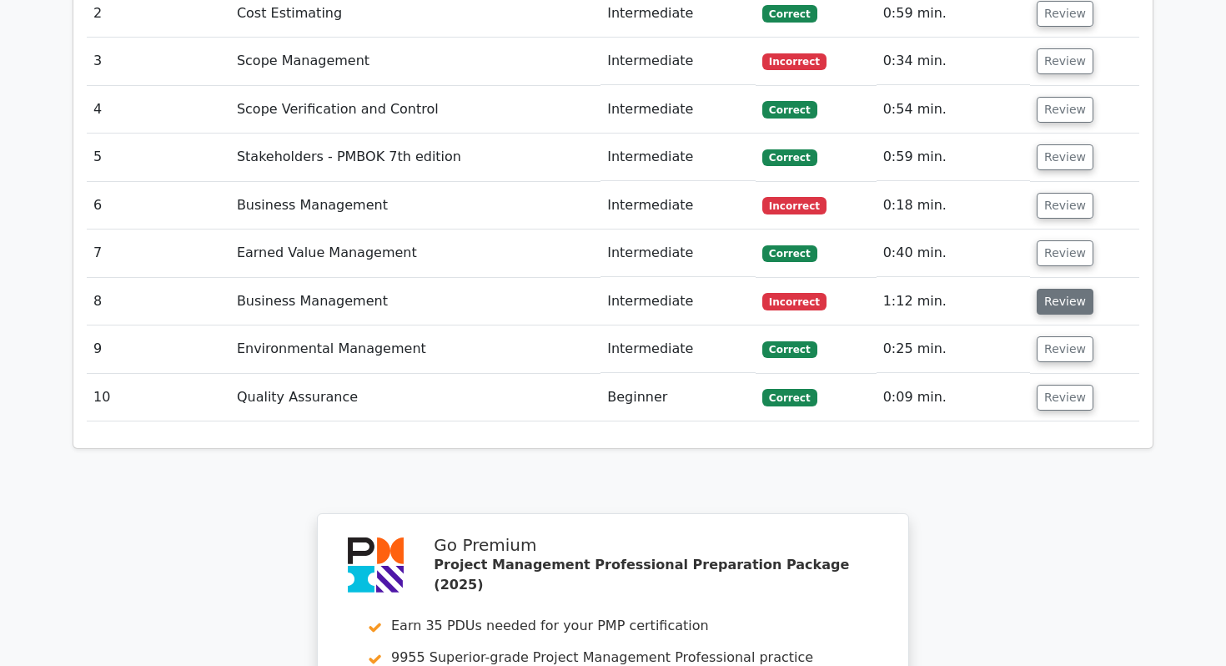
click at [1077, 289] on button "Review" at bounding box center [1065, 302] width 57 height 26
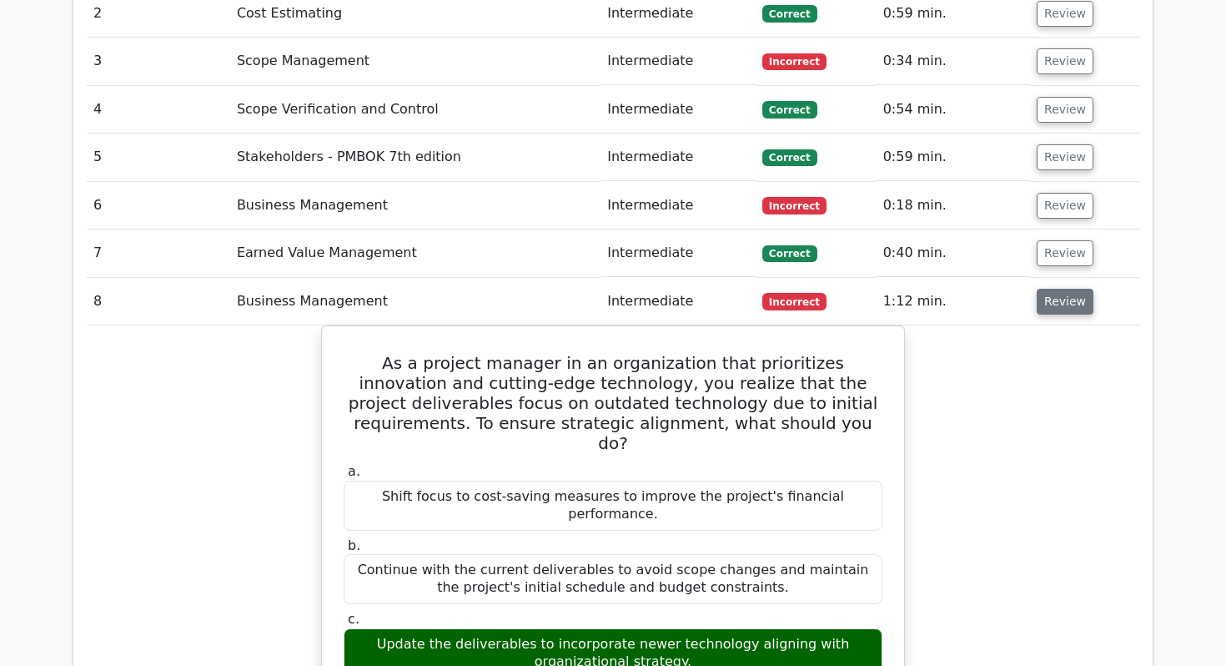
click at [1077, 289] on button "Review" at bounding box center [1065, 302] width 57 height 26
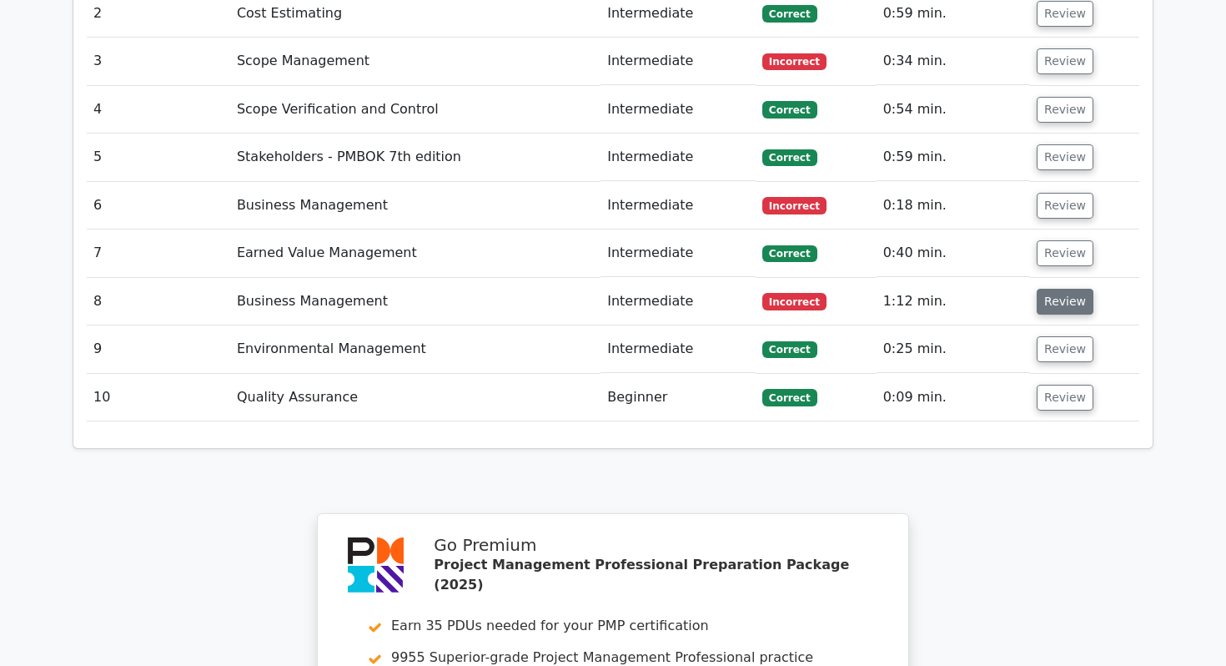
click at [1077, 289] on button "Review" at bounding box center [1065, 302] width 57 height 26
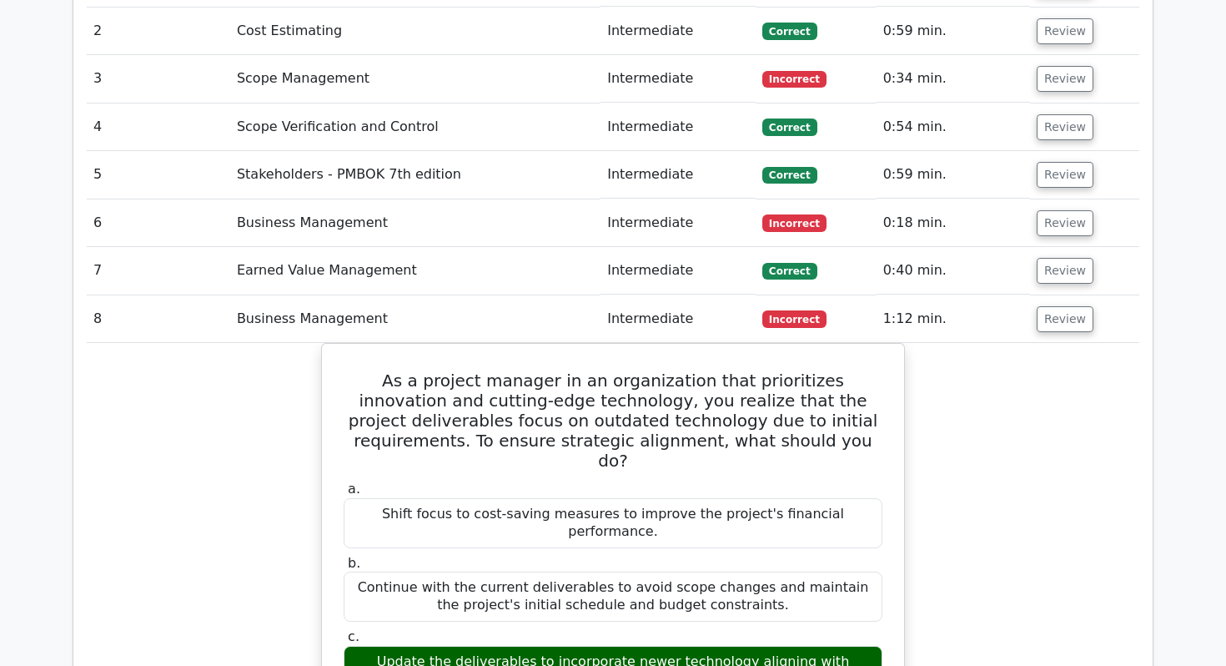
scroll to position [1561, 0]
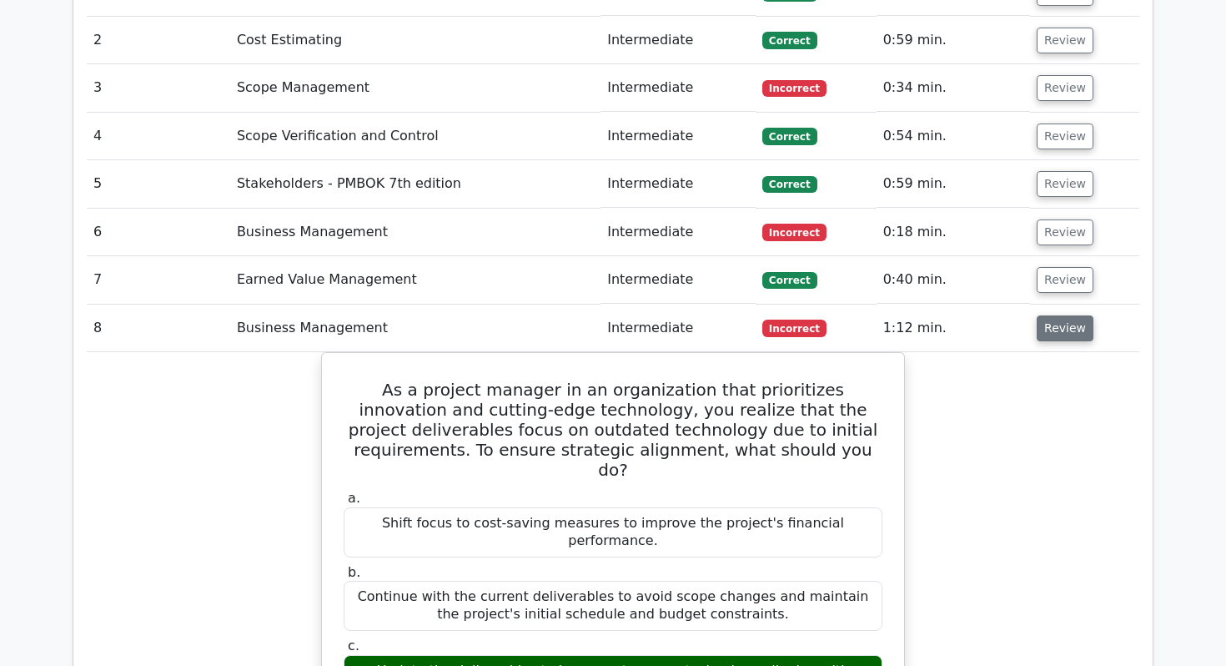
click at [1056, 315] on button "Review" at bounding box center [1065, 328] width 57 height 26
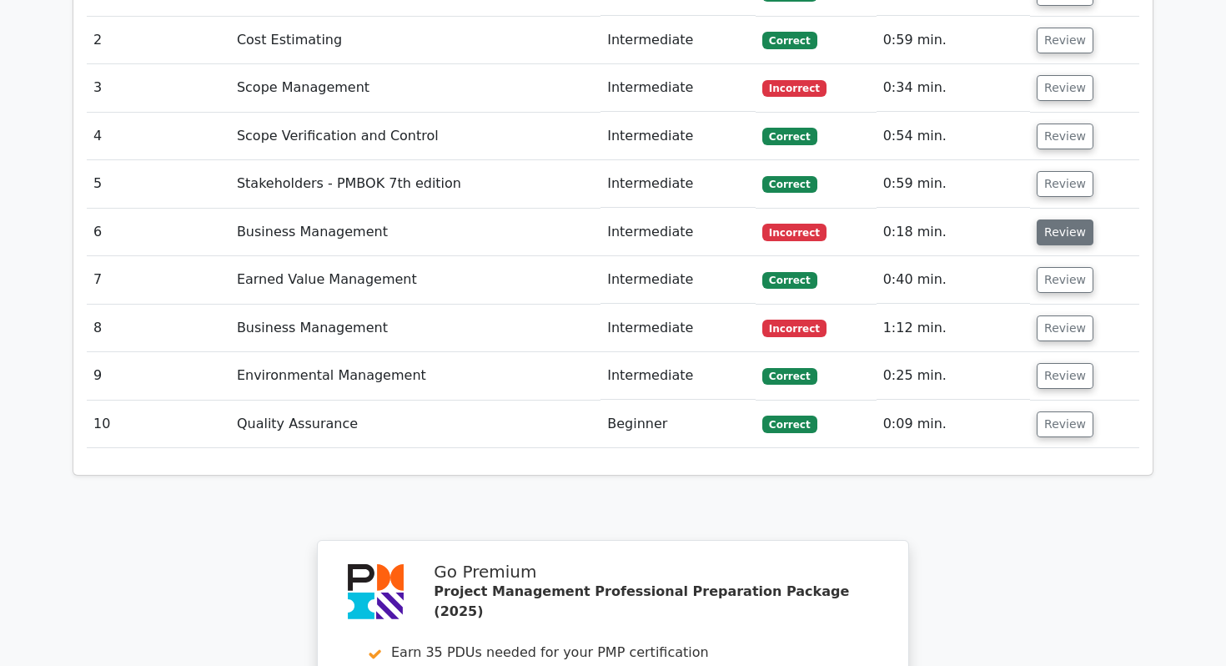
click at [1053, 219] on button "Review" at bounding box center [1065, 232] width 57 height 26
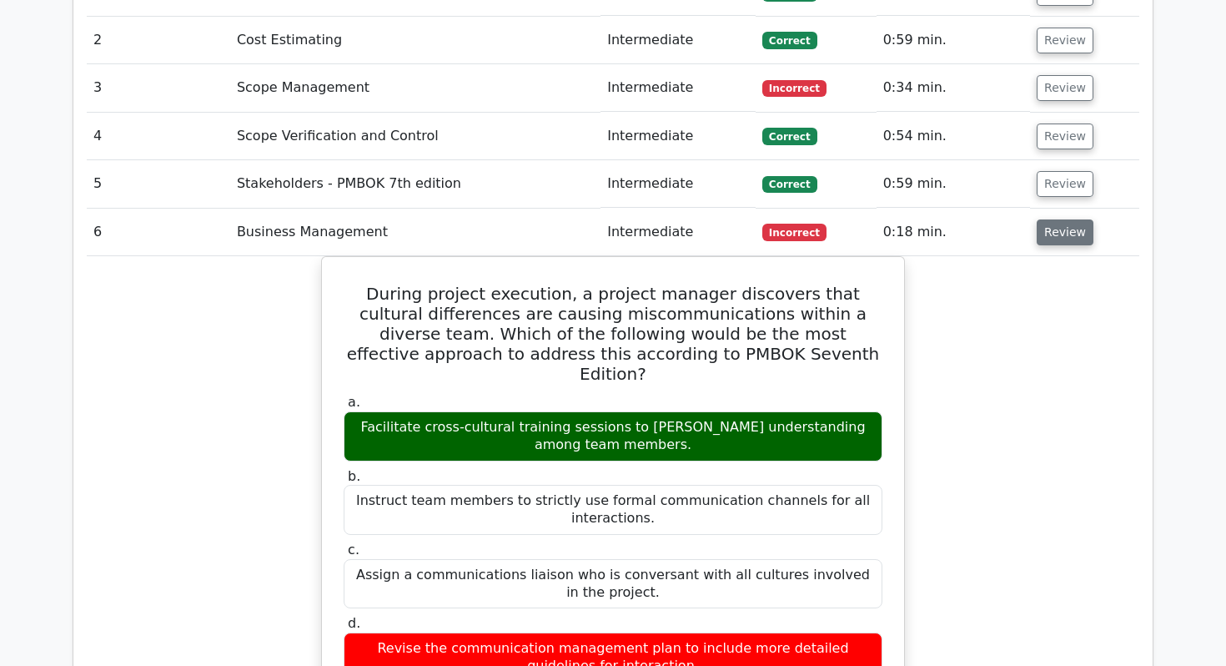
click at [1053, 219] on button "Review" at bounding box center [1065, 232] width 57 height 26
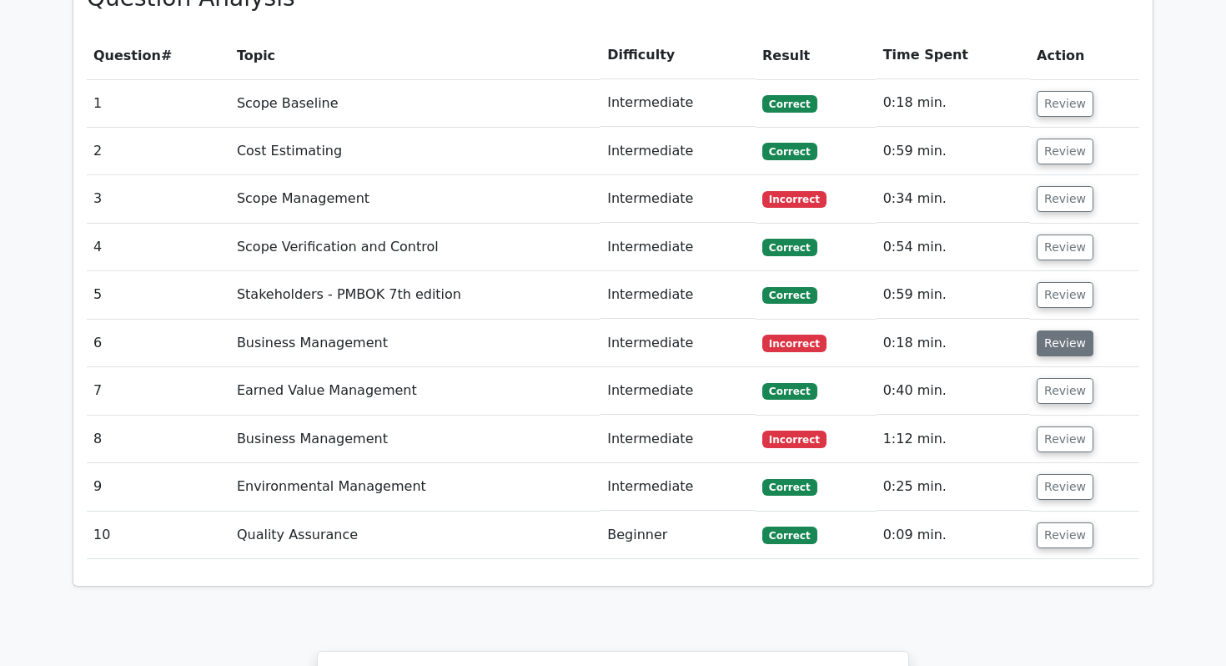
scroll to position [1445, 0]
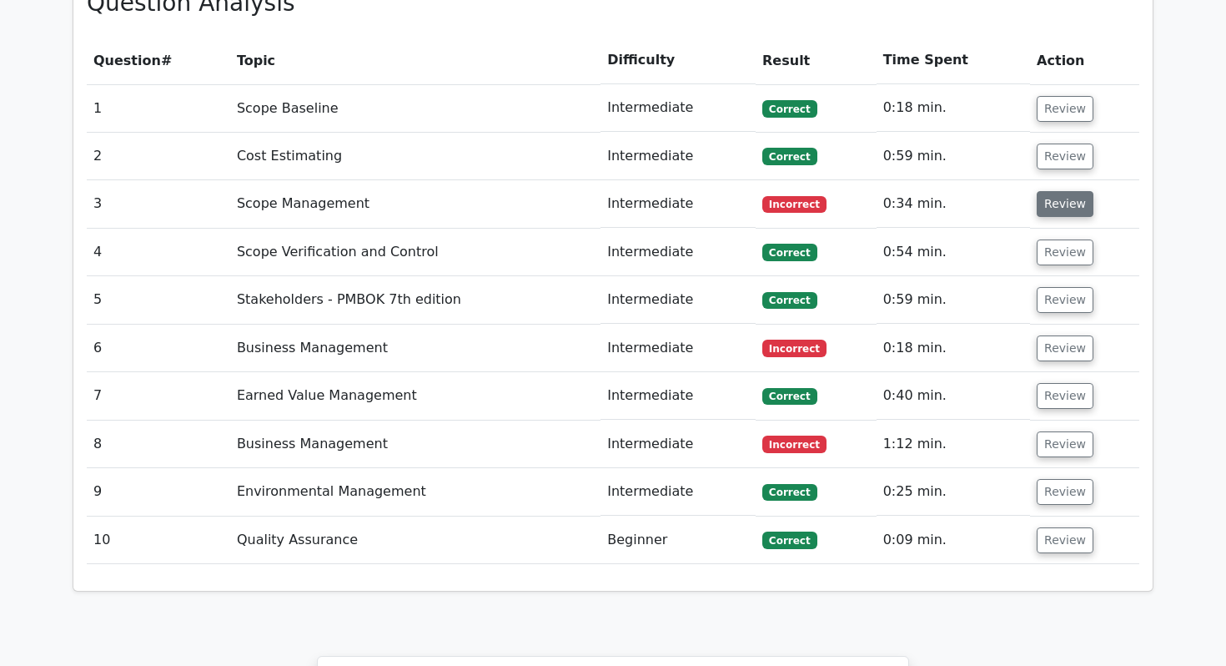
click at [1056, 191] on button "Review" at bounding box center [1065, 204] width 57 height 26
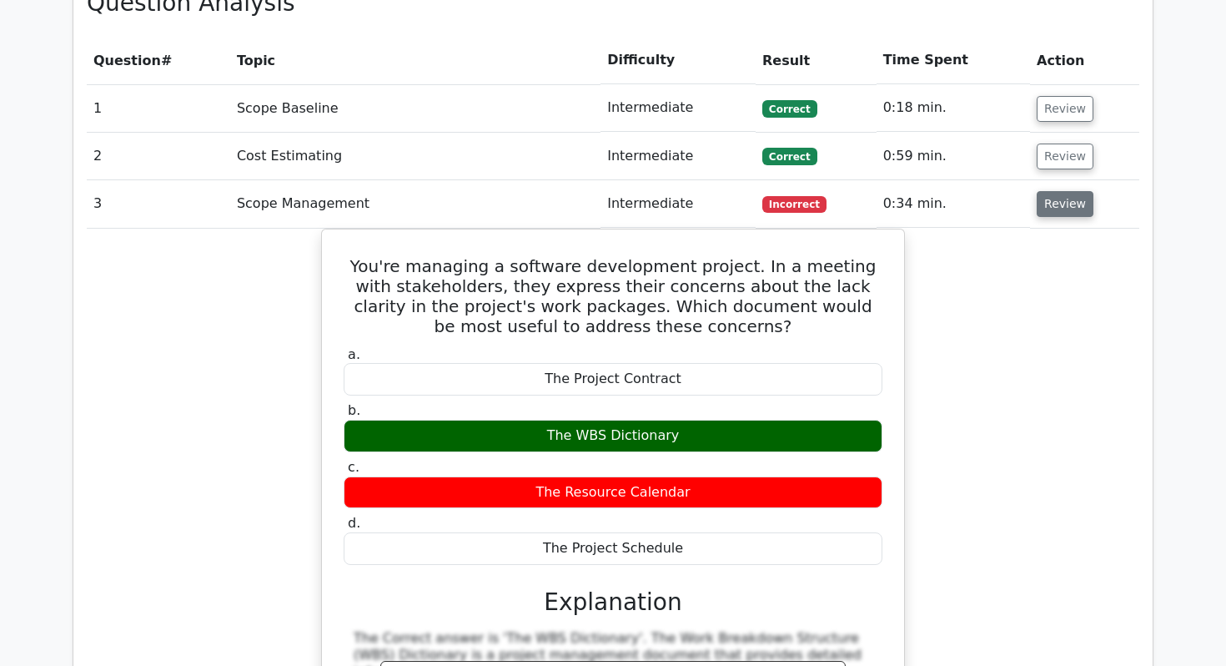
click at [1056, 191] on button "Review" at bounding box center [1065, 204] width 57 height 26
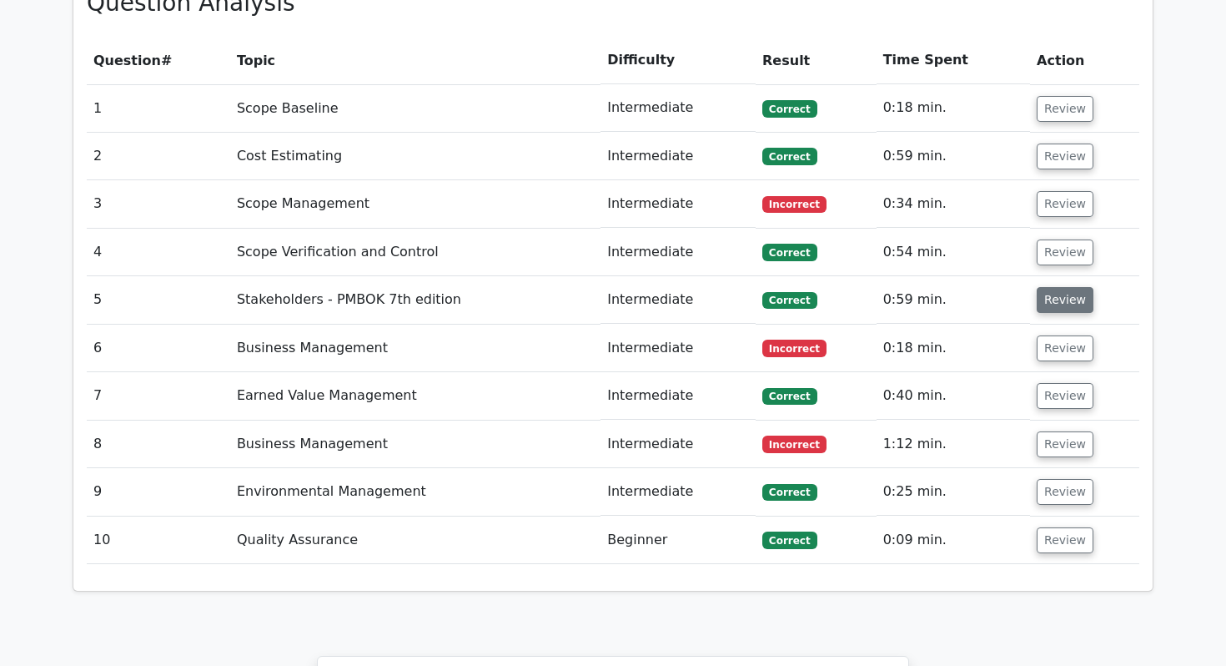
click at [1047, 287] on button "Review" at bounding box center [1065, 300] width 57 height 26
click at [1063, 335] on button "Review" at bounding box center [1065, 348] width 57 height 26
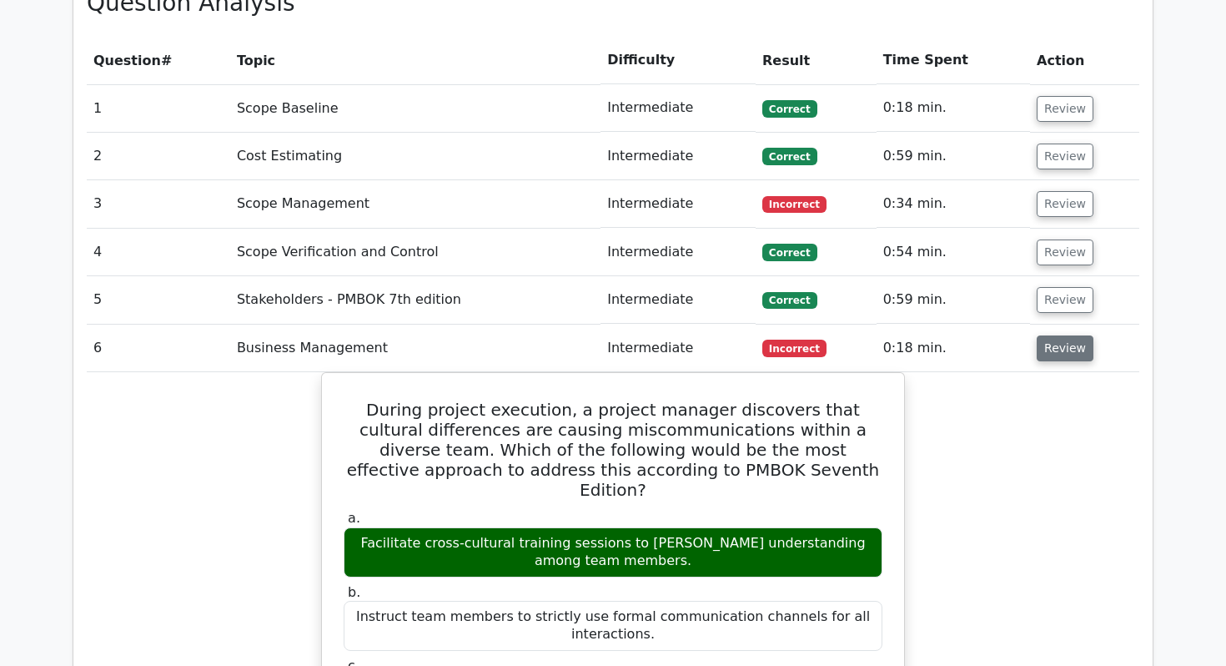
click at [1063, 335] on button "Review" at bounding box center [1065, 348] width 57 height 26
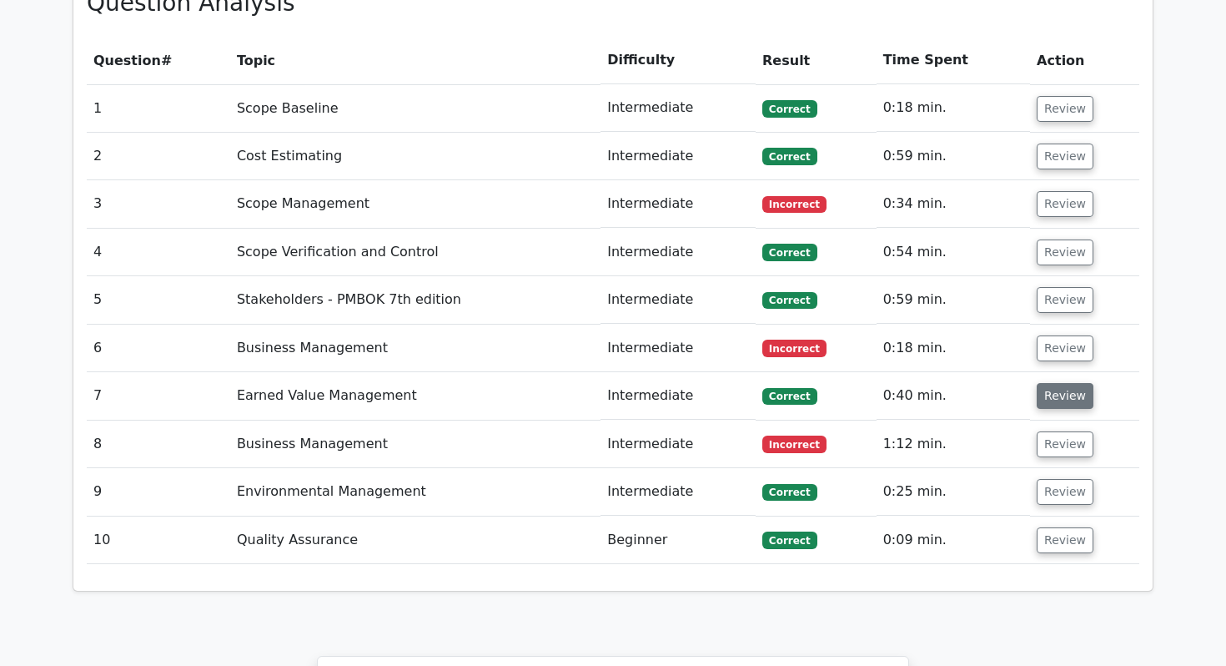
click at [1068, 383] on button "Review" at bounding box center [1065, 396] width 57 height 26
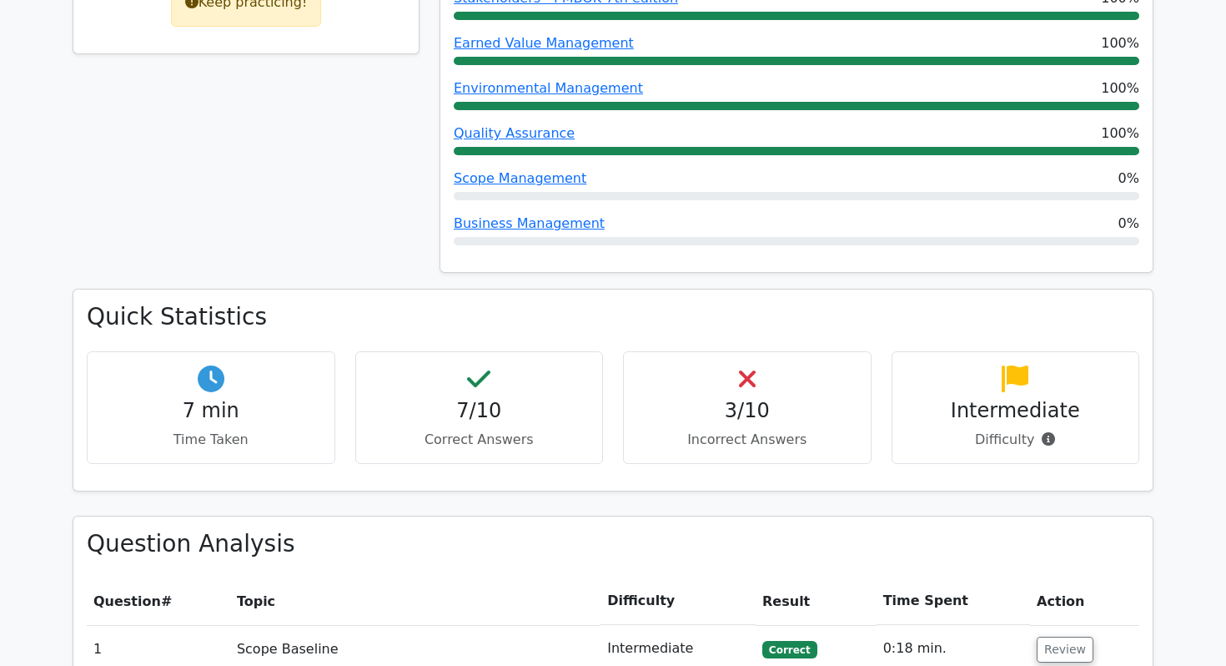
scroll to position [893, 0]
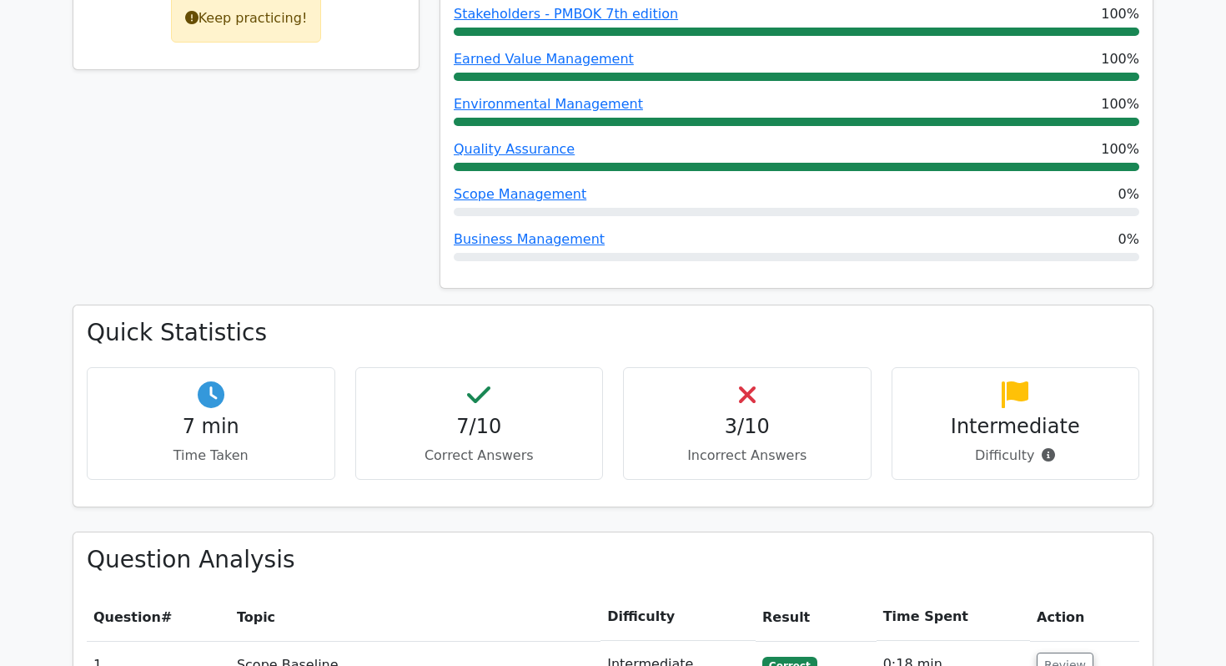
click at [450, 367] on div "7/10 Correct Answers" at bounding box center [479, 423] width 249 height 113
click at [482, 415] on h4 "7/10" at bounding box center [479, 427] width 220 height 24
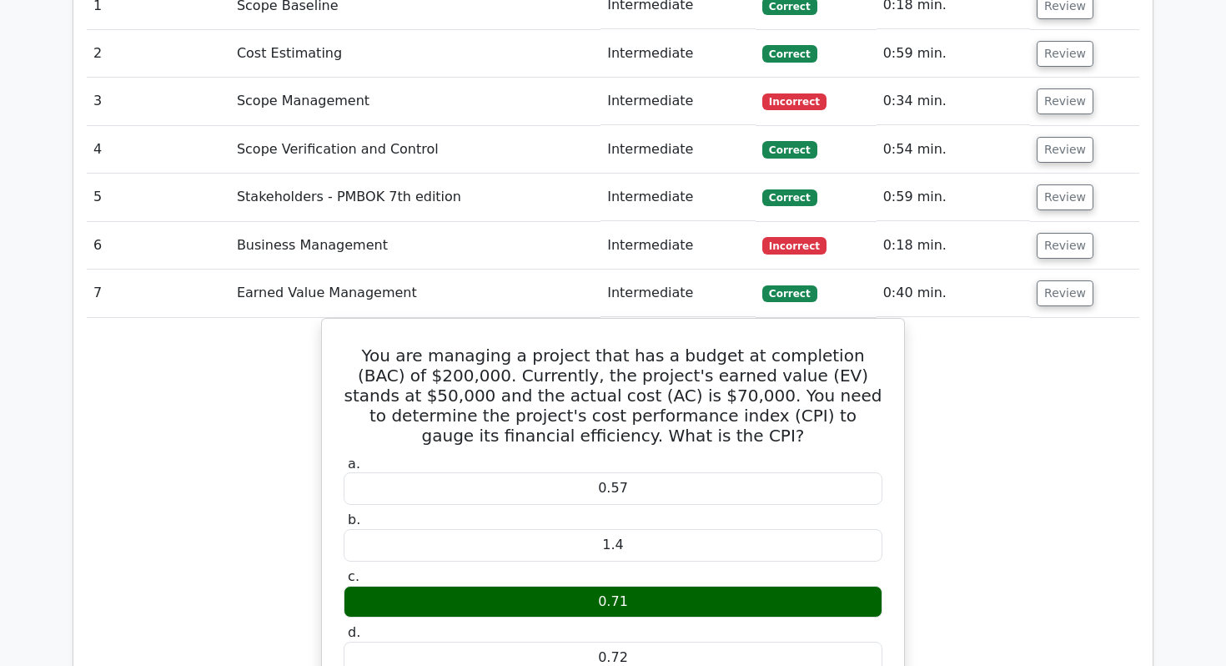
scroll to position [1543, 0]
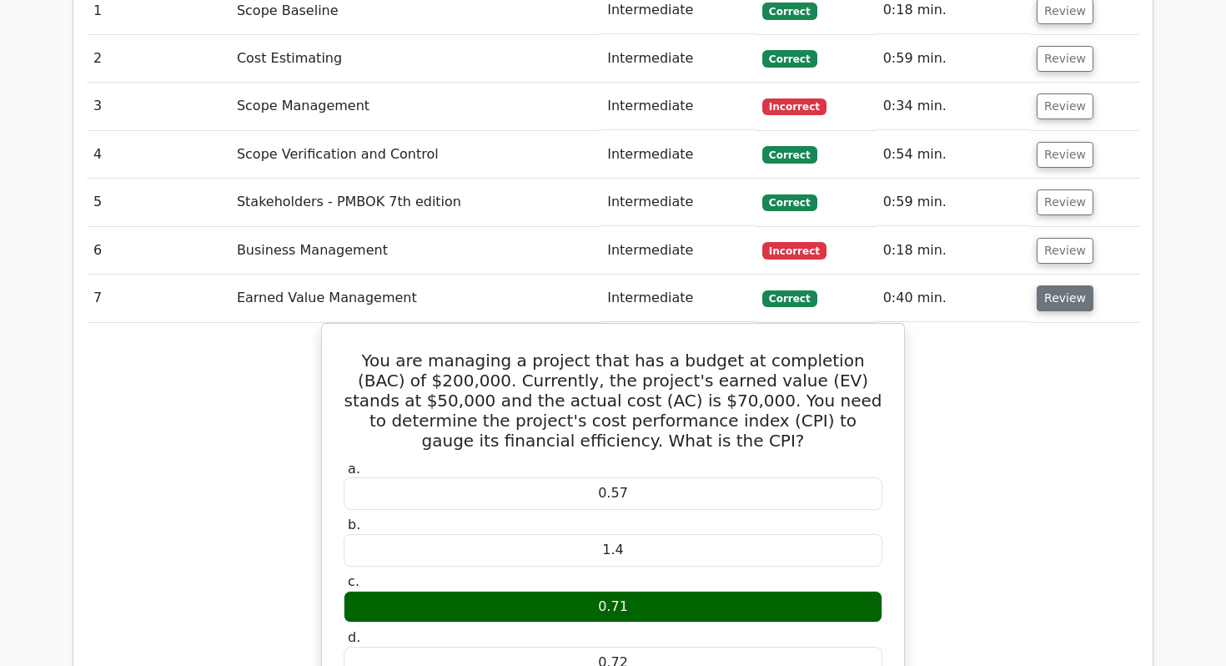
click at [1058, 285] on button "Review" at bounding box center [1065, 298] width 57 height 26
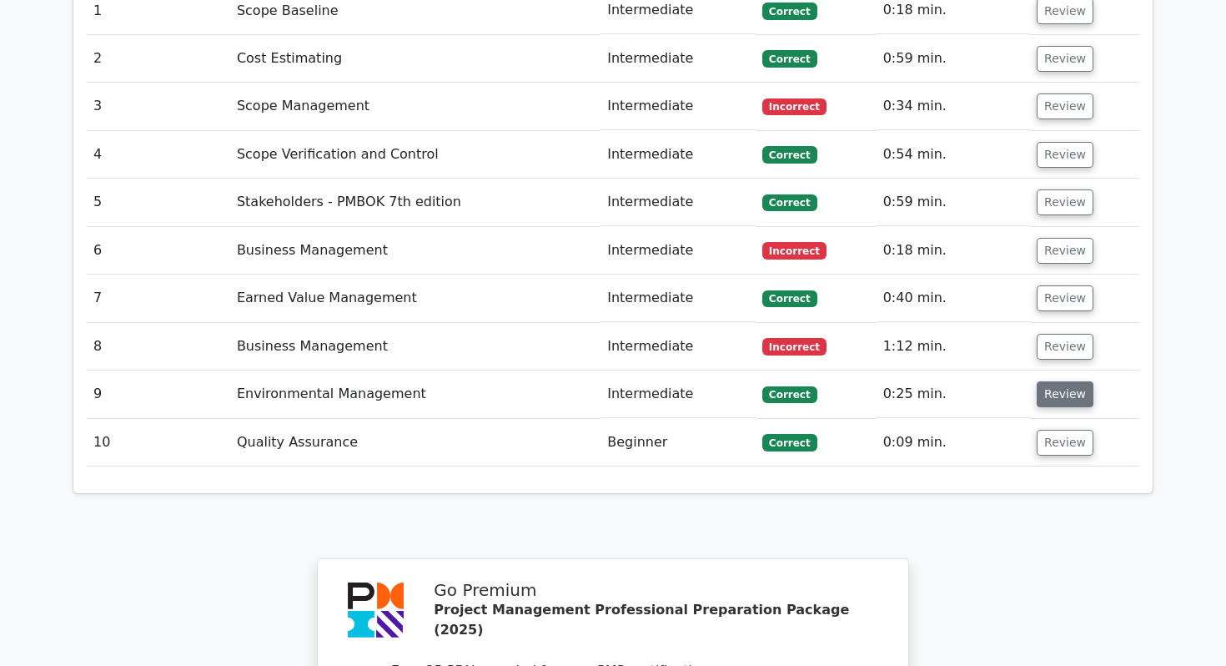
click at [1070, 381] on button "Review" at bounding box center [1065, 394] width 57 height 26
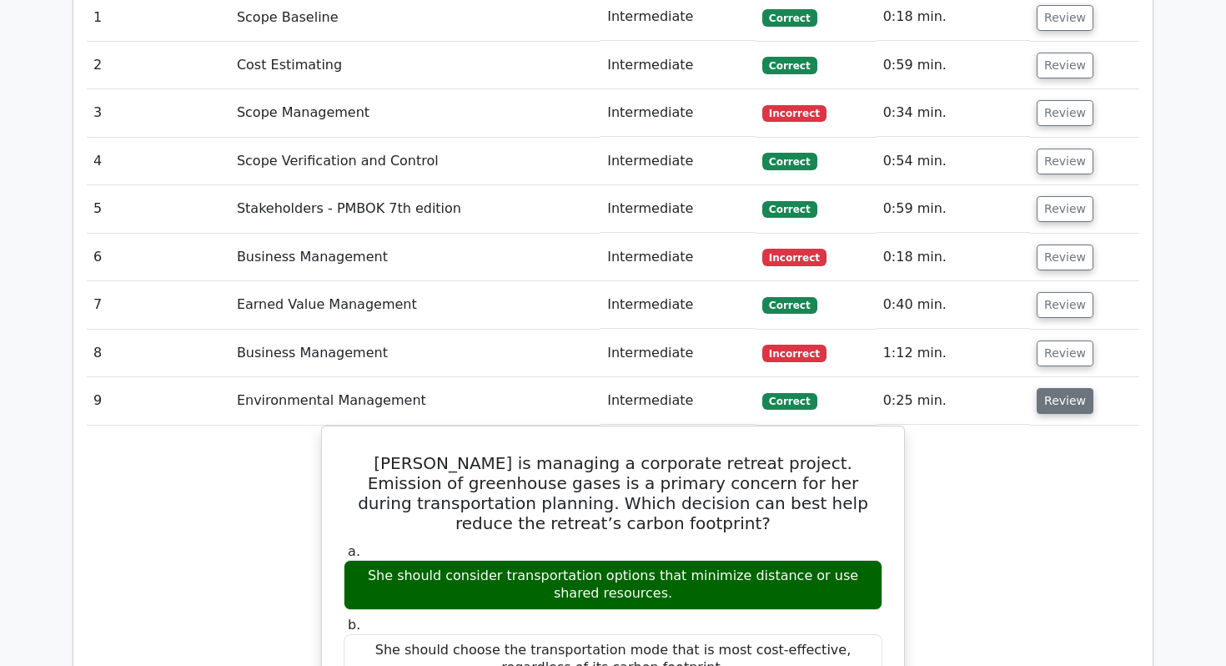
scroll to position [1535, 0]
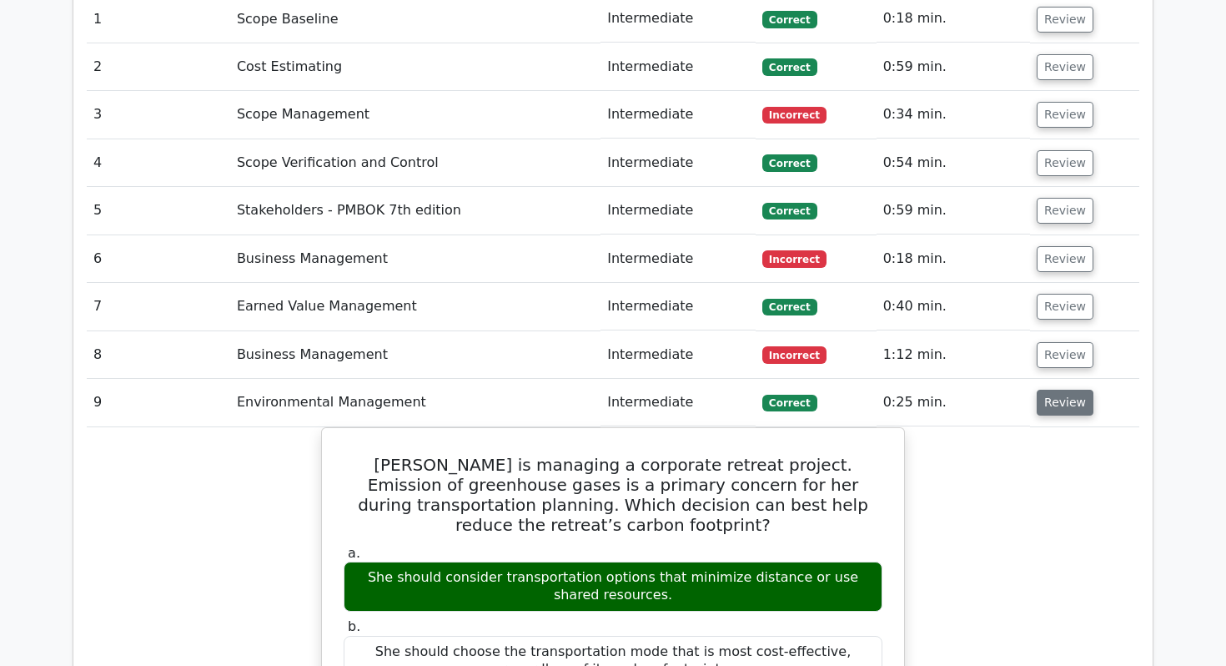
click at [1070, 389] on button "Review" at bounding box center [1065, 402] width 57 height 26
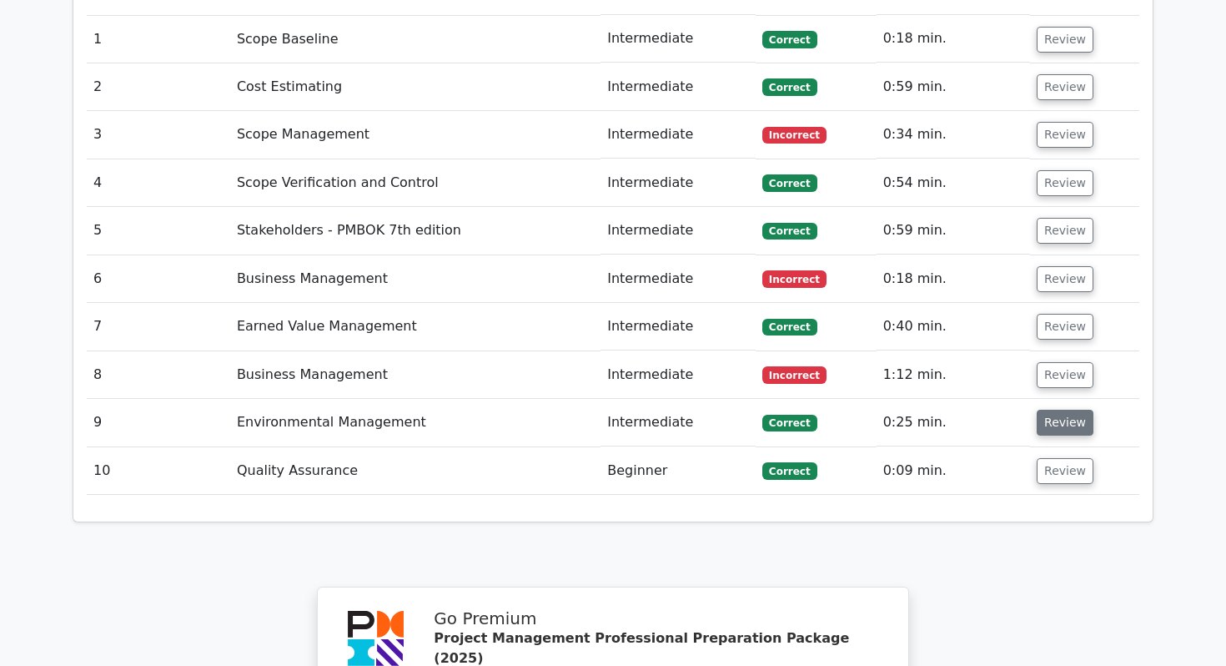
scroll to position [1504, 0]
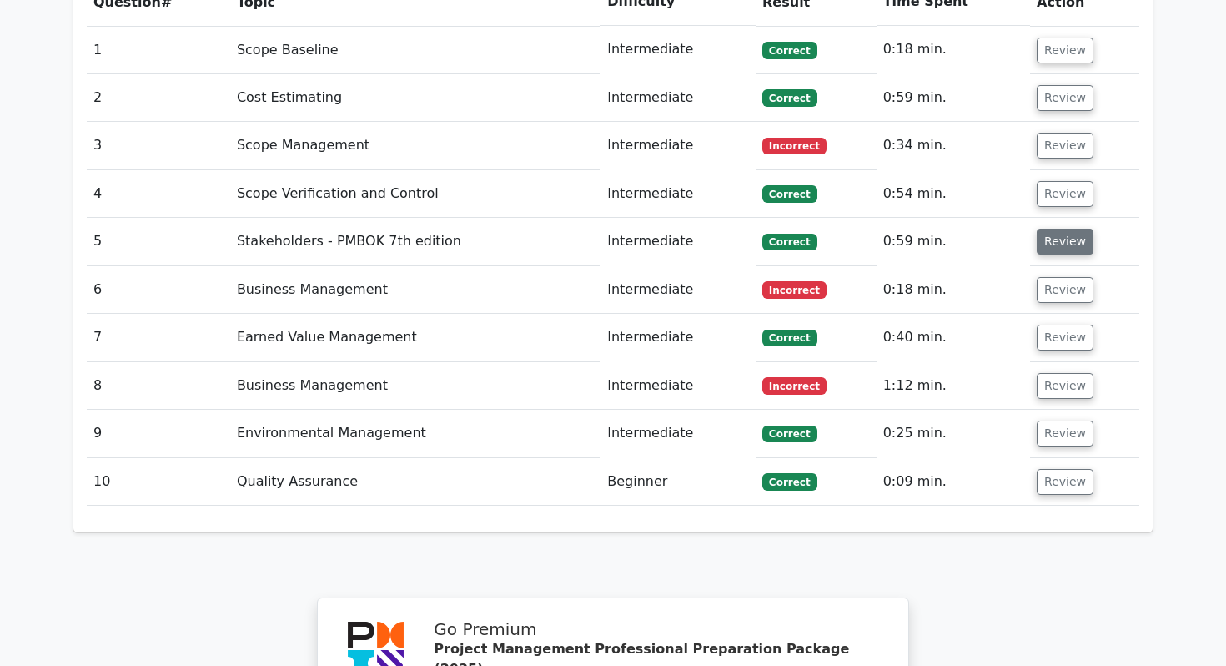
click at [1080, 229] on button "Review" at bounding box center [1065, 242] width 57 height 26
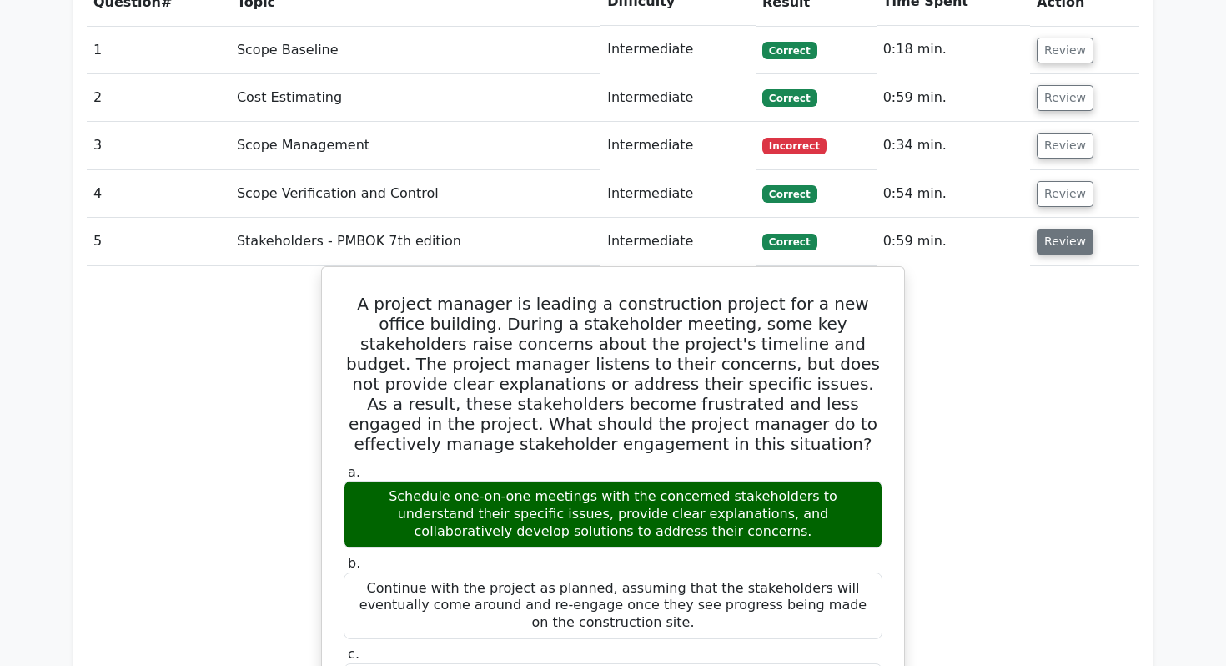
click at [1080, 229] on button "Review" at bounding box center [1065, 242] width 57 height 26
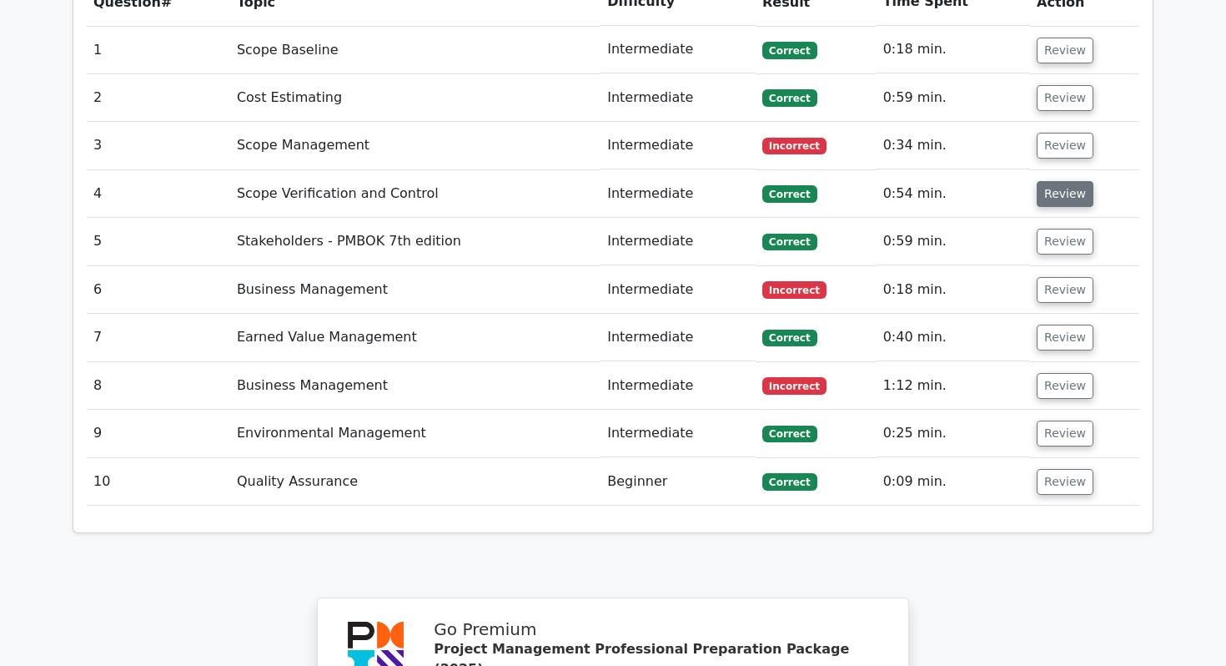
click at [1076, 181] on button "Review" at bounding box center [1065, 194] width 57 height 26
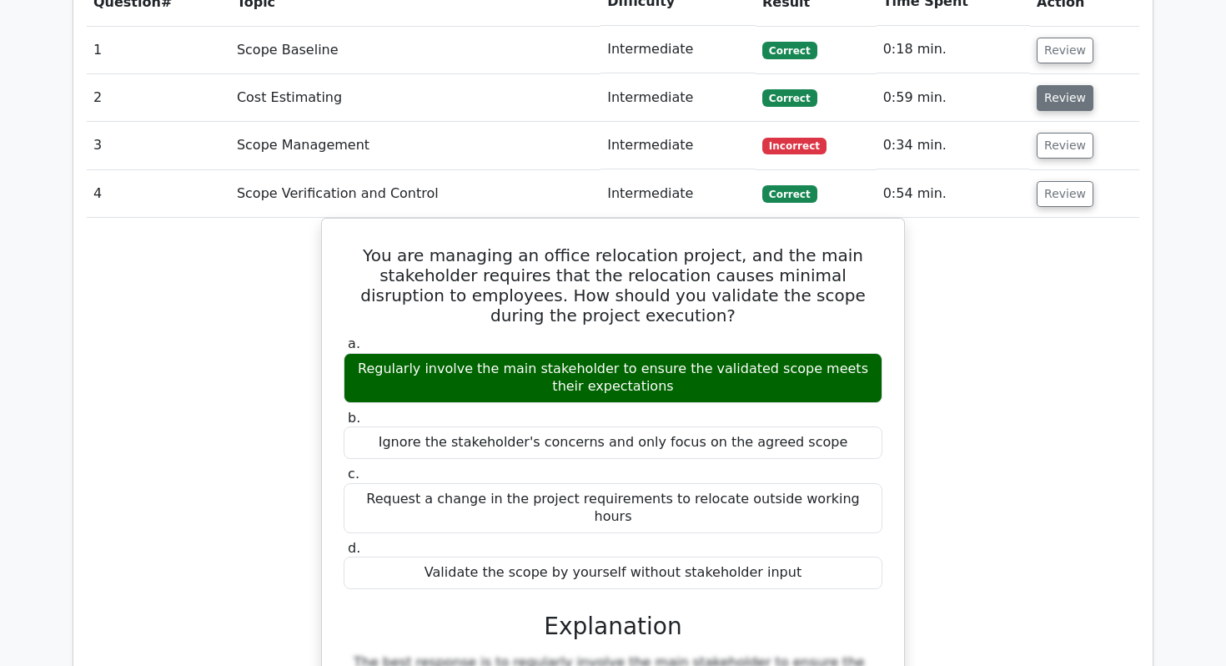
click at [1068, 85] on button "Review" at bounding box center [1065, 98] width 57 height 26
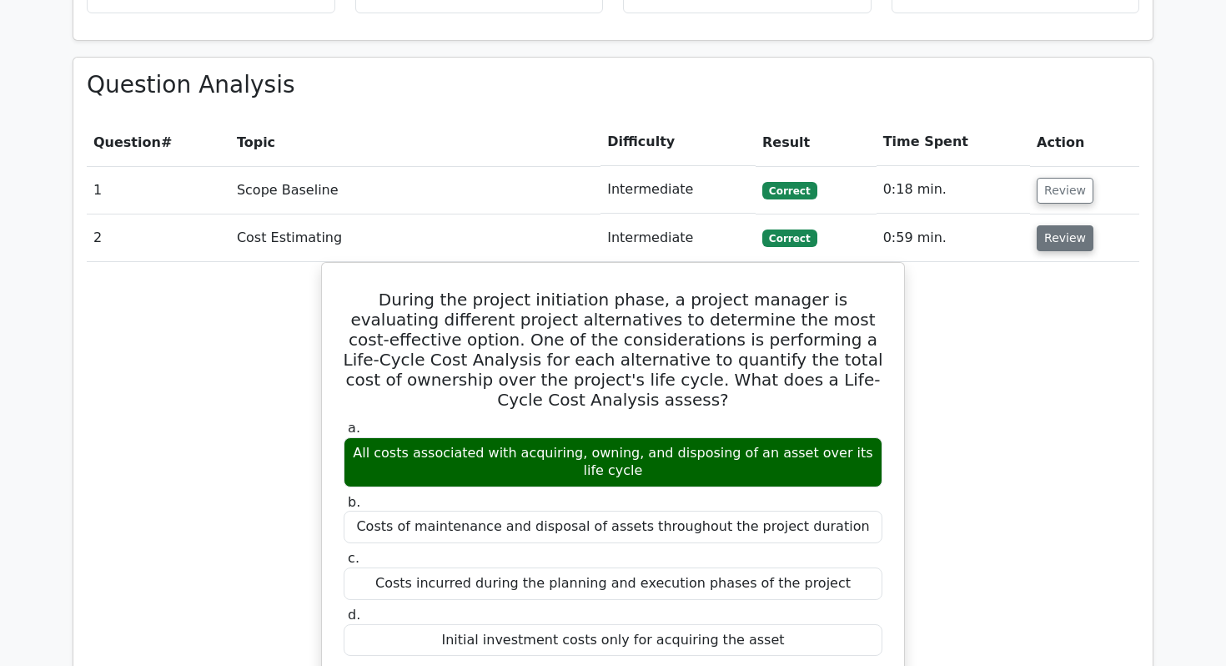
scroll to position [1356, 0]
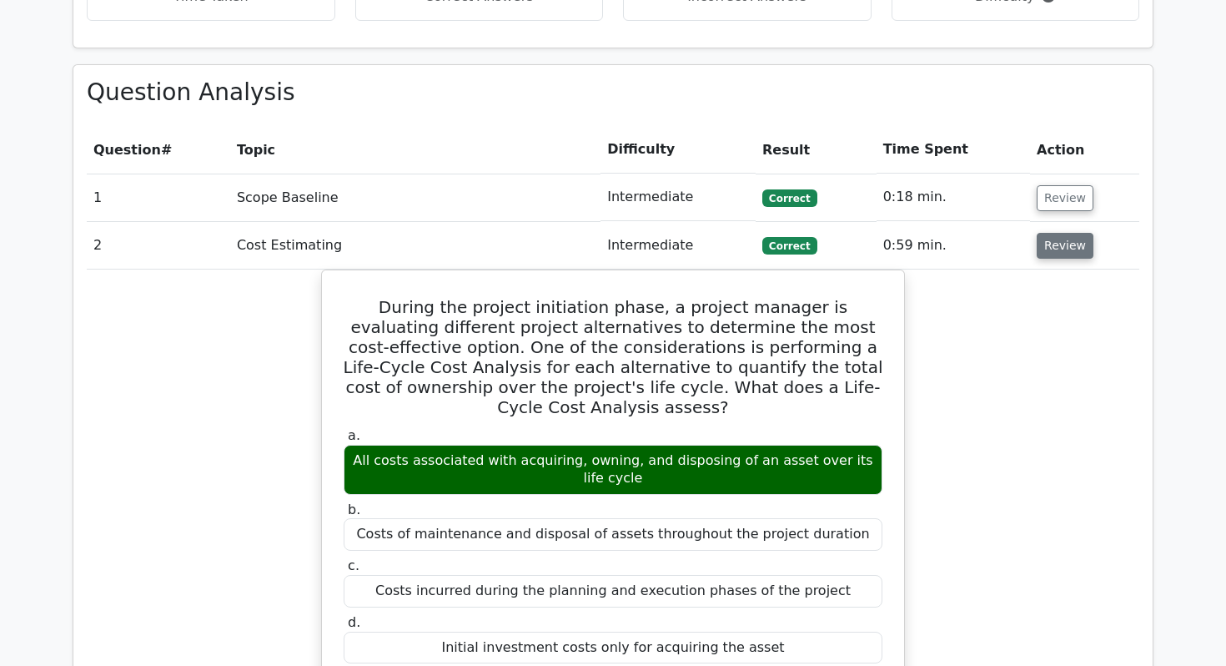
click at [1063, 233] on button "Review" at bounding box center [1065, 246] width 57 height 26
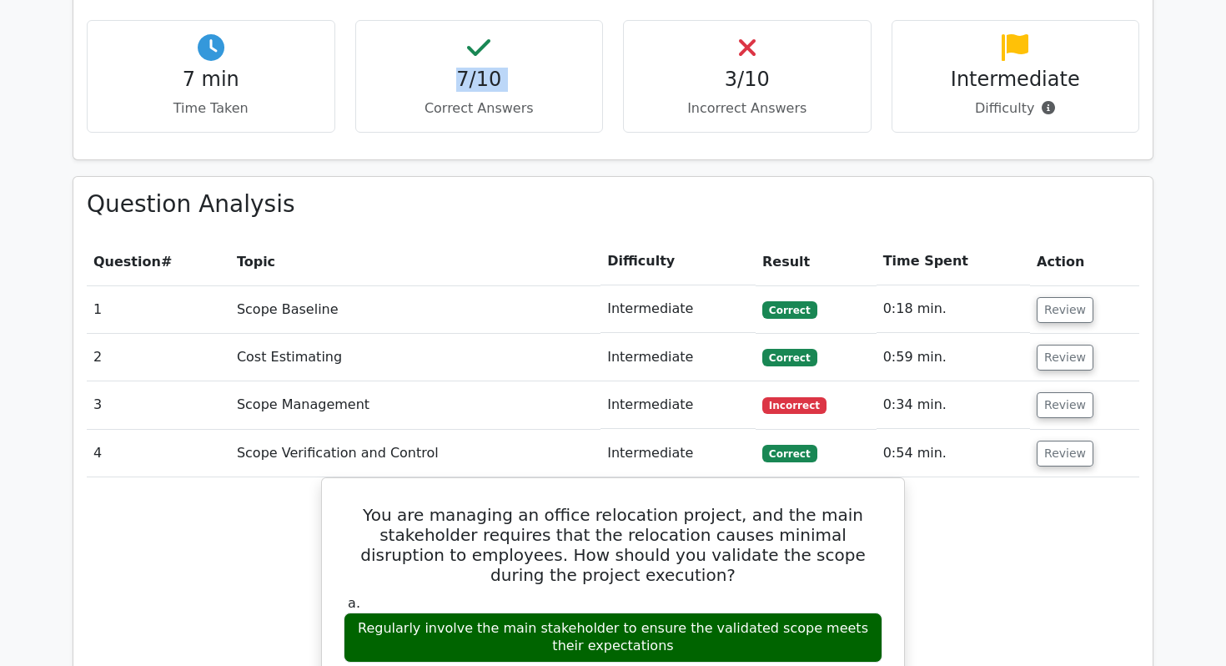
scroll to position [1243, 0]
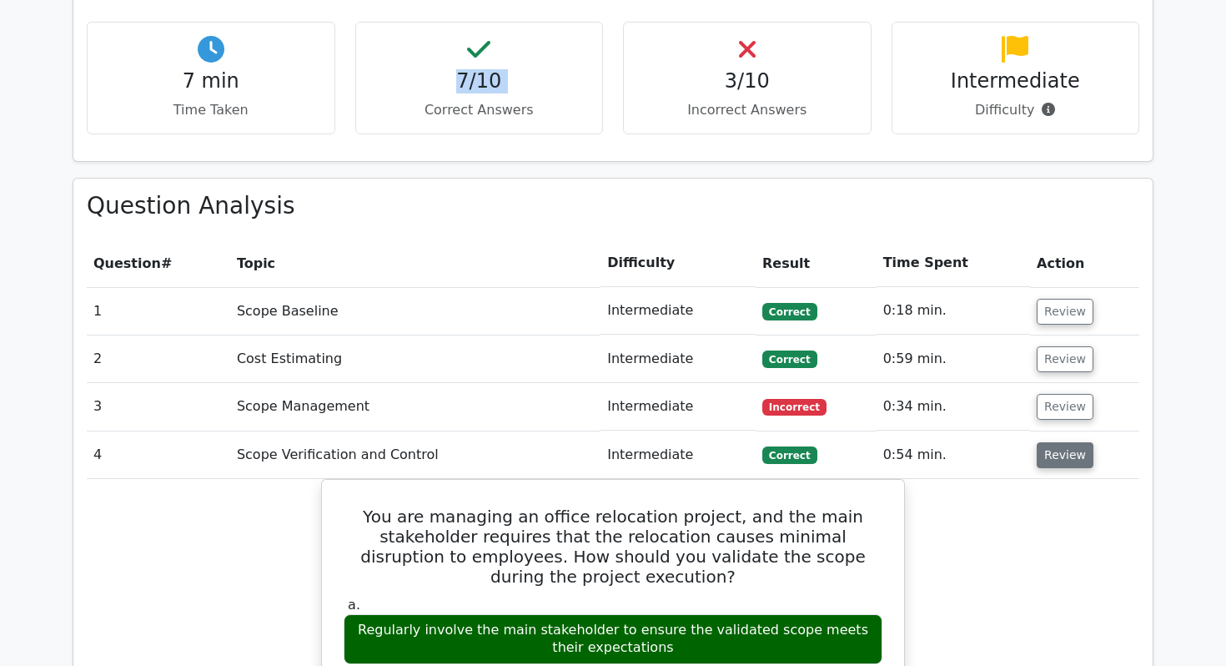
click at [1054, 442] on button "Review" at bounding box center [1065, 455] width 57 height 26
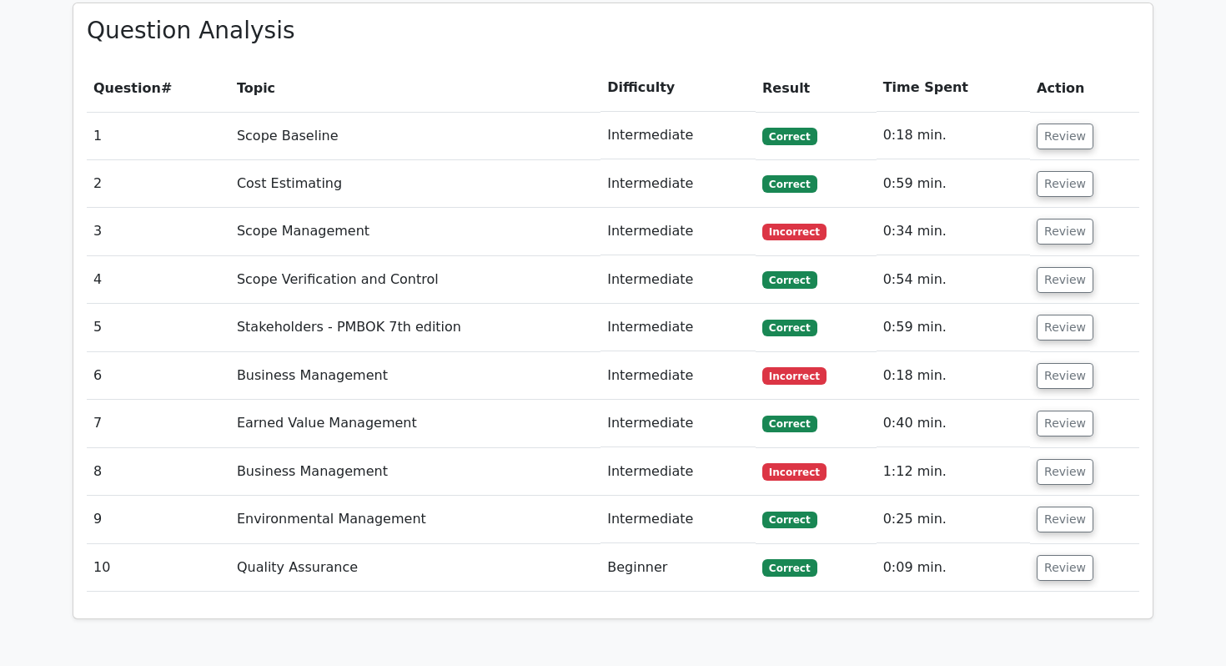
scroll to position [1429, 0]
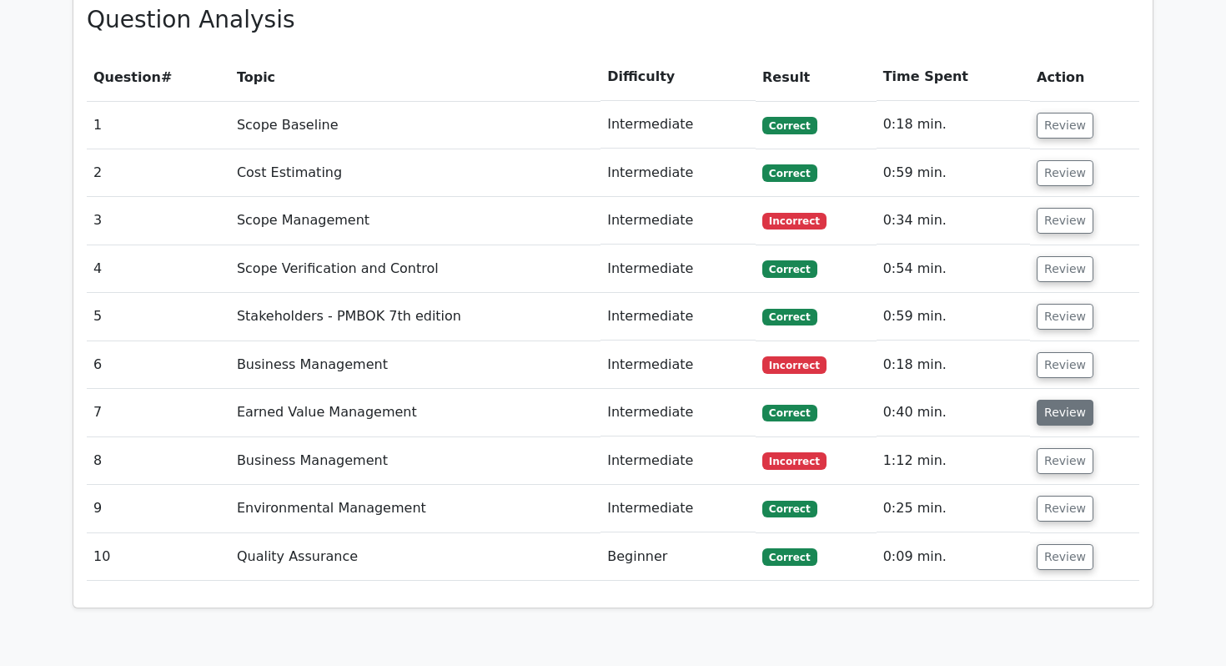
click at [1061, 400] on button "Review" at bounding box center [1065, 413] width 57 height 26
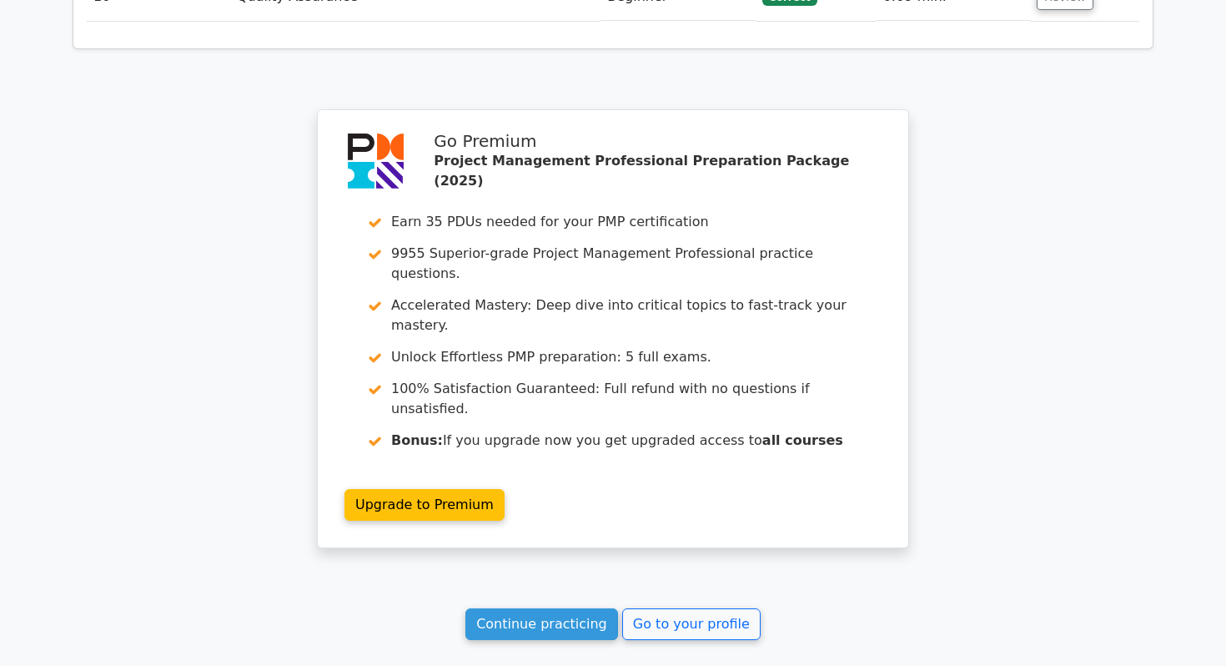
scroll to position [2873, 0]
